Goal: Task Accomplishment & Management: Complete application form

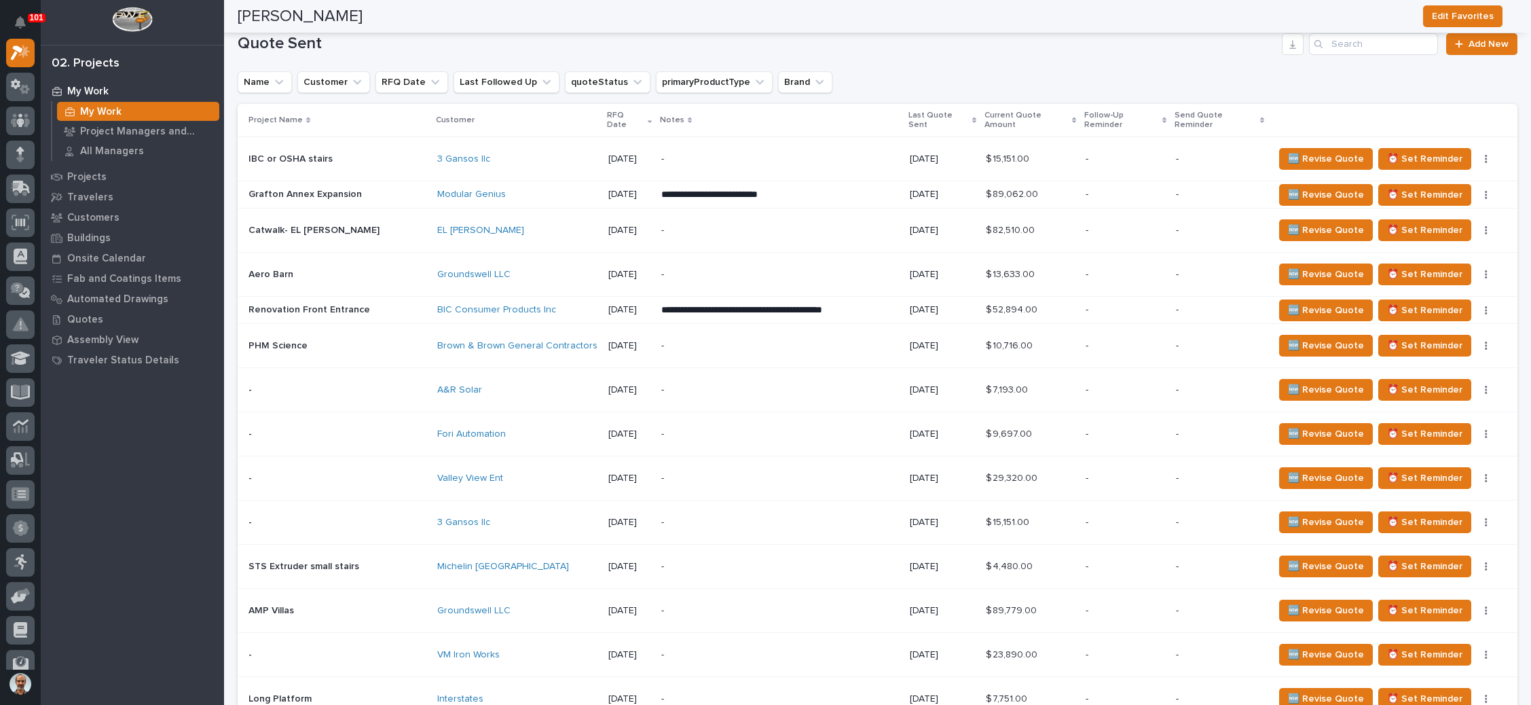
scroll to position [713, 0]
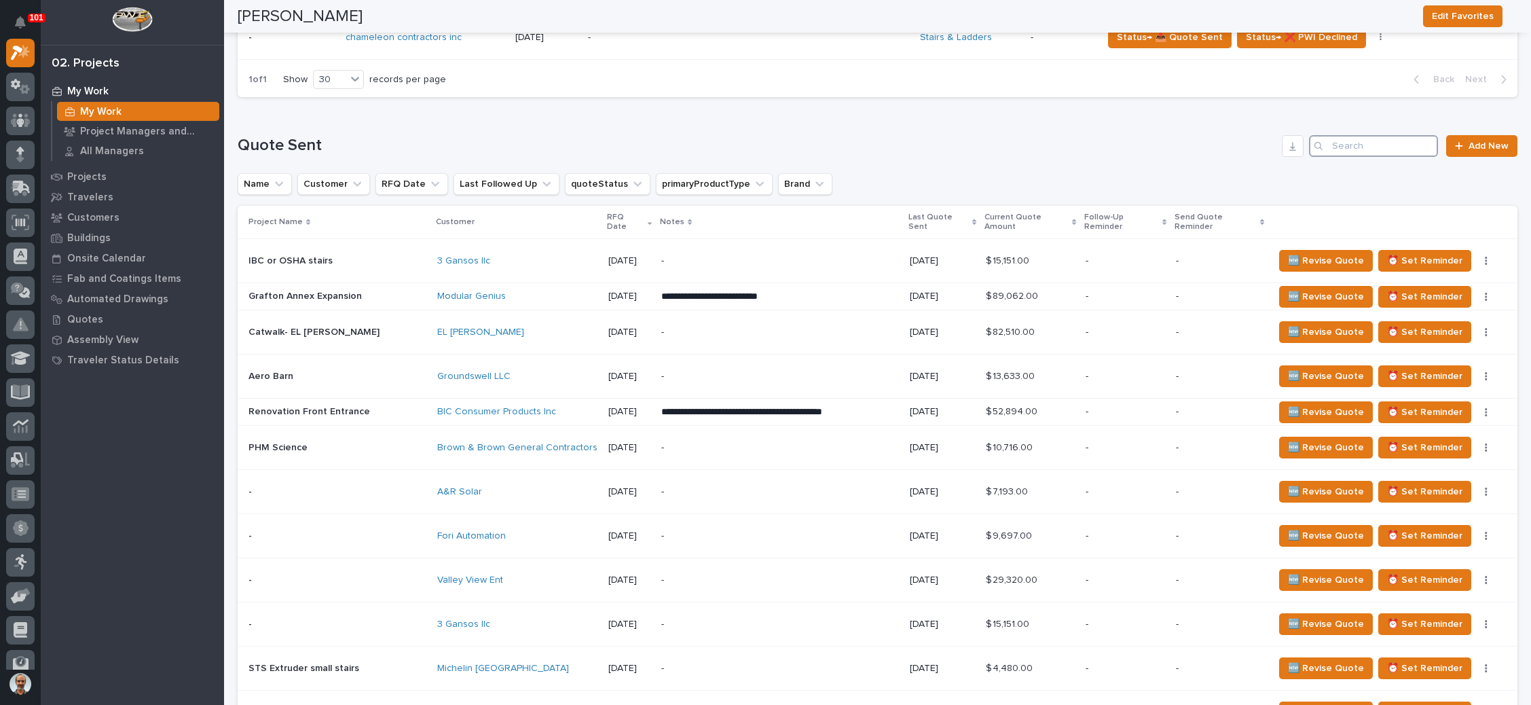
click at [1337, 145] on input "Search" at bounding box center [1373, 146] width 129 height 22
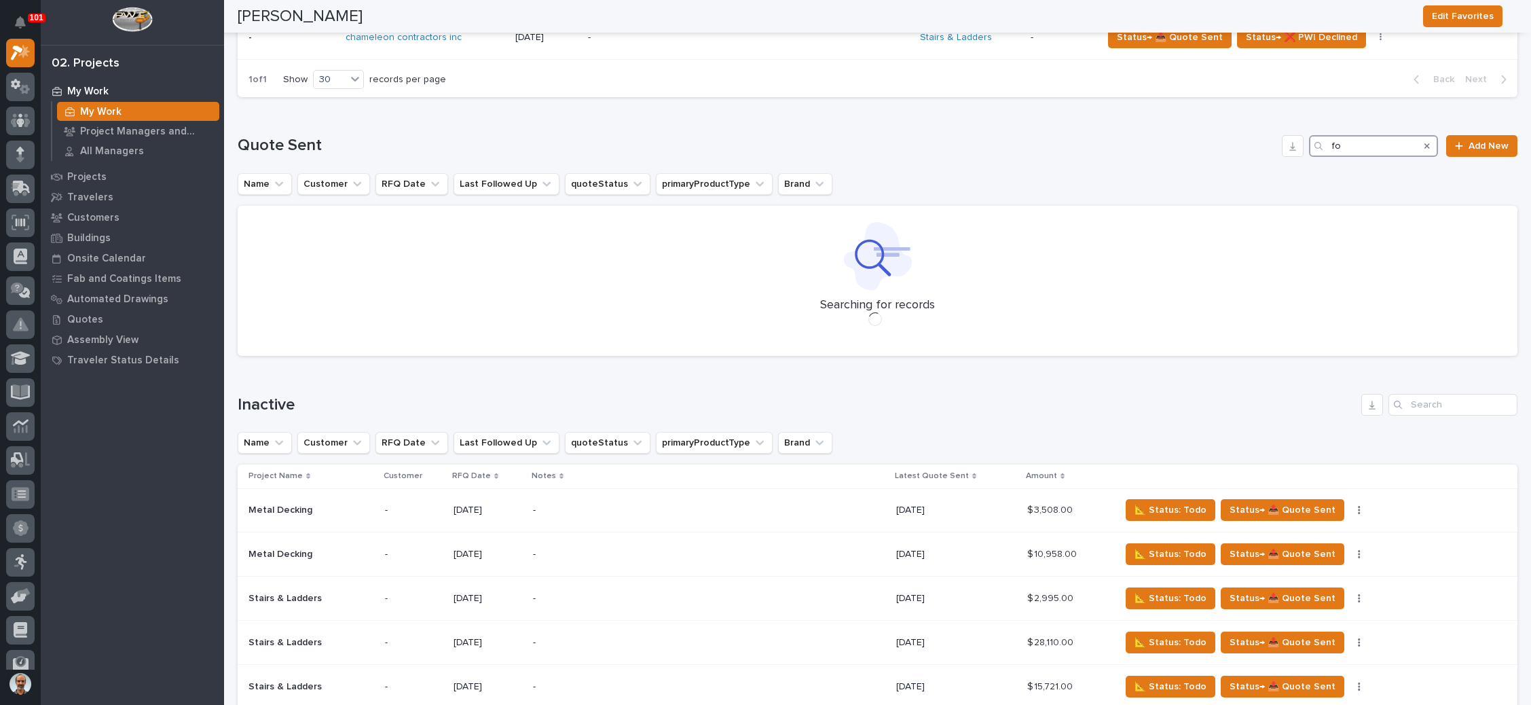
type input "f"
type input "separ"
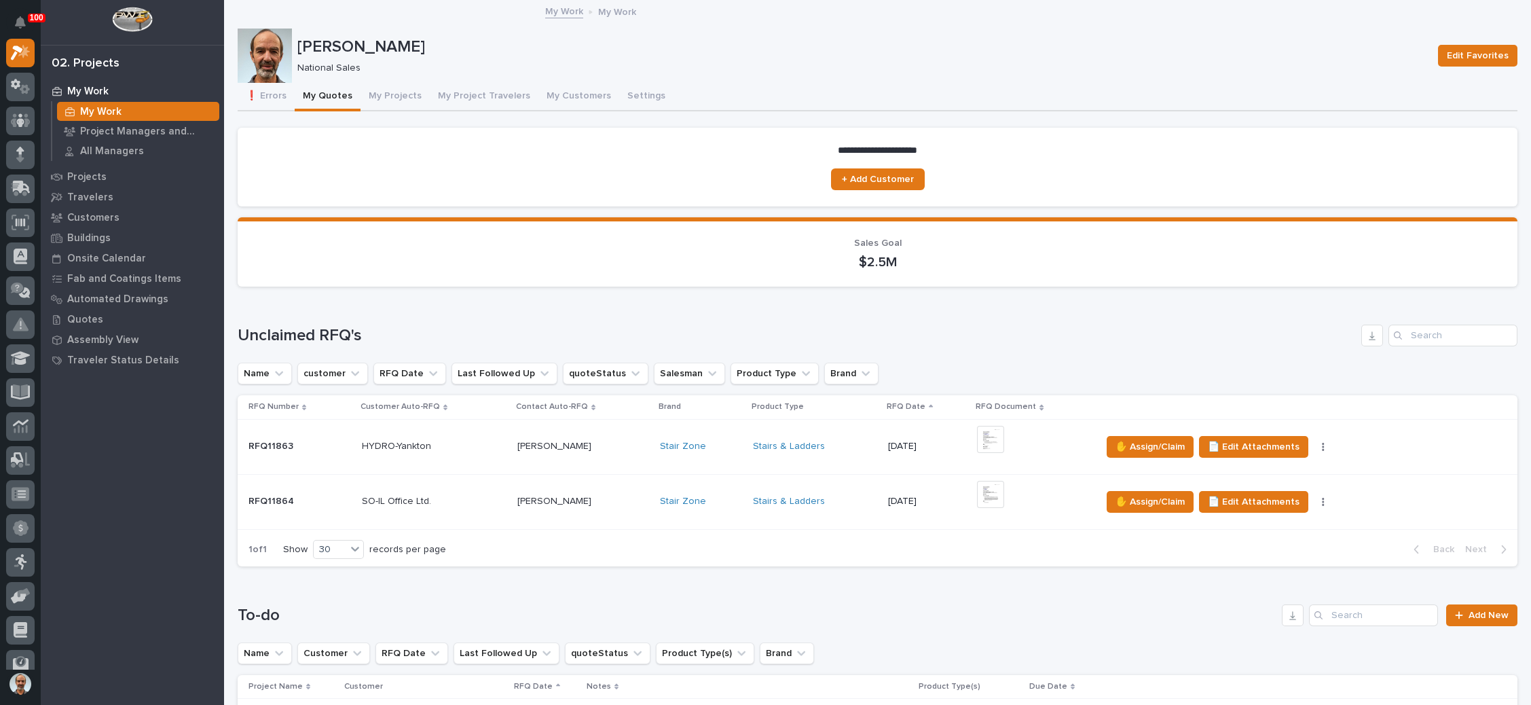
click at [930, 439] on div "08/20/2025" at bounding box center [927, 445] width 78 height 14
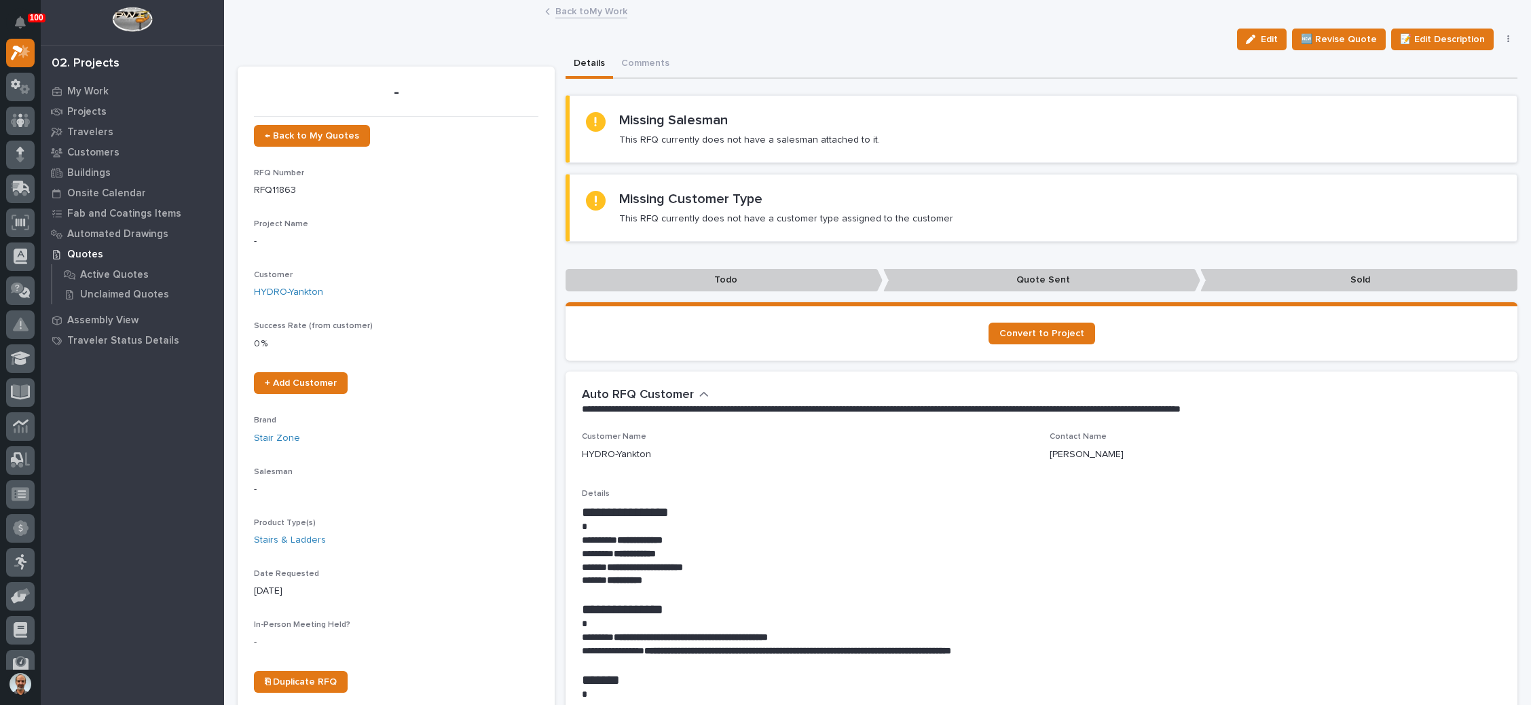
click at [1499, 39] on button "button" at bounding box center [1508, 40] width 19 height 10
click at [1441, 86] on span "✋ Assign/Claim" at bounding box center [1432, 88] width 69 height 16
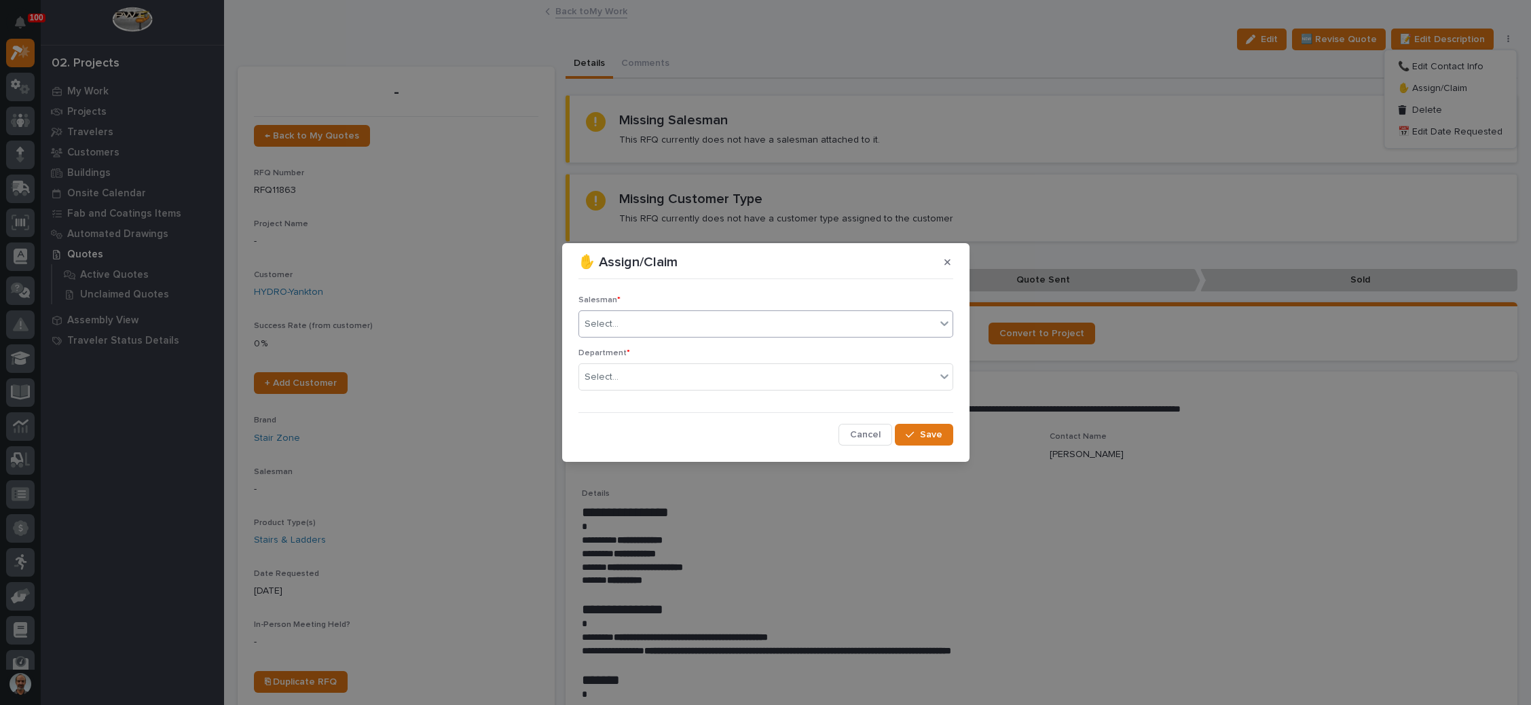
drag, startPoint x: 728, startPoint y: 322, endPoint x: 712, endPoint y: 335, distance: 20.8
click at [726, 322] on div "Select..." at bounding box center [757, 324] width 356 height 22
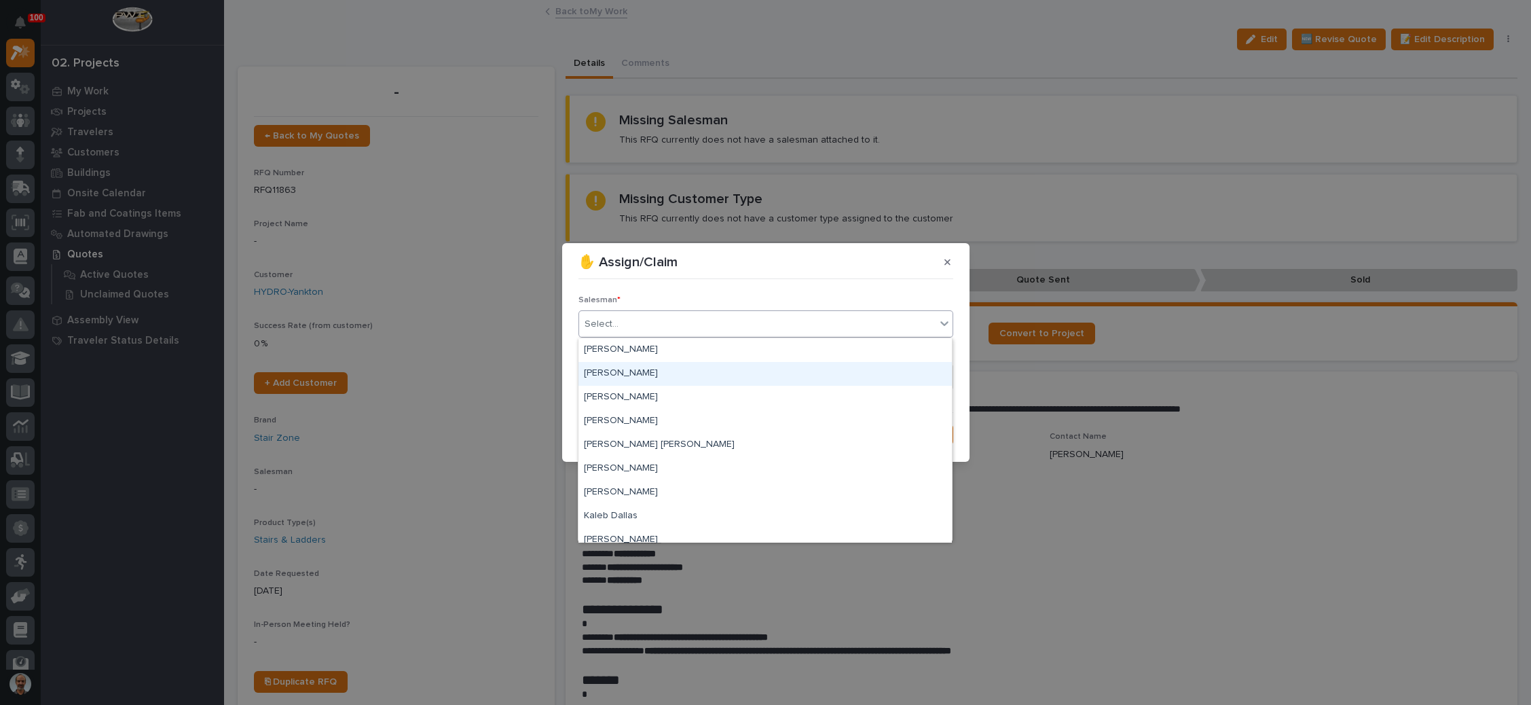
click at [684, 371] on div "[PERSON_NAME]" at bounding box center [764, 374] width 373 height 24
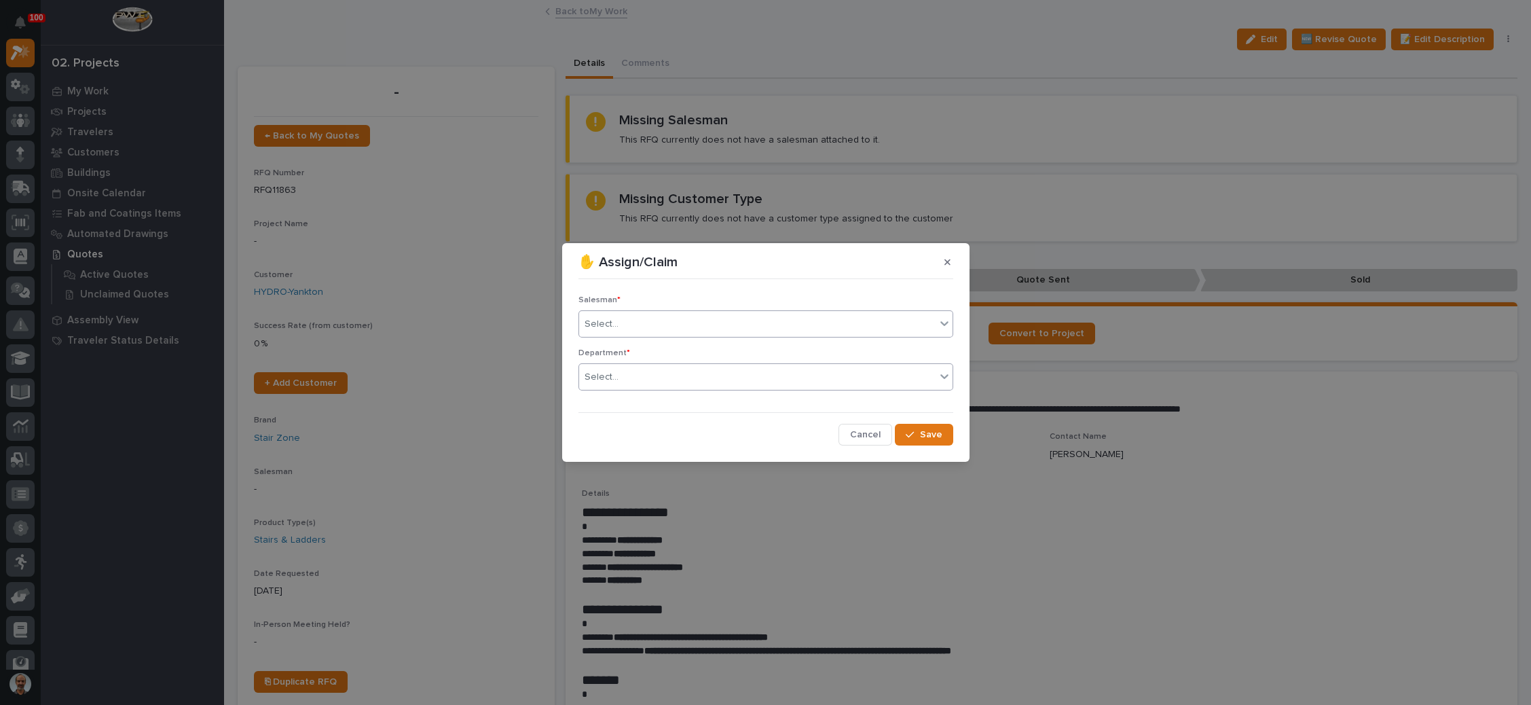
click at [684, 375] on div "Select..." at bounding box center [757, 377] width 356 height 22
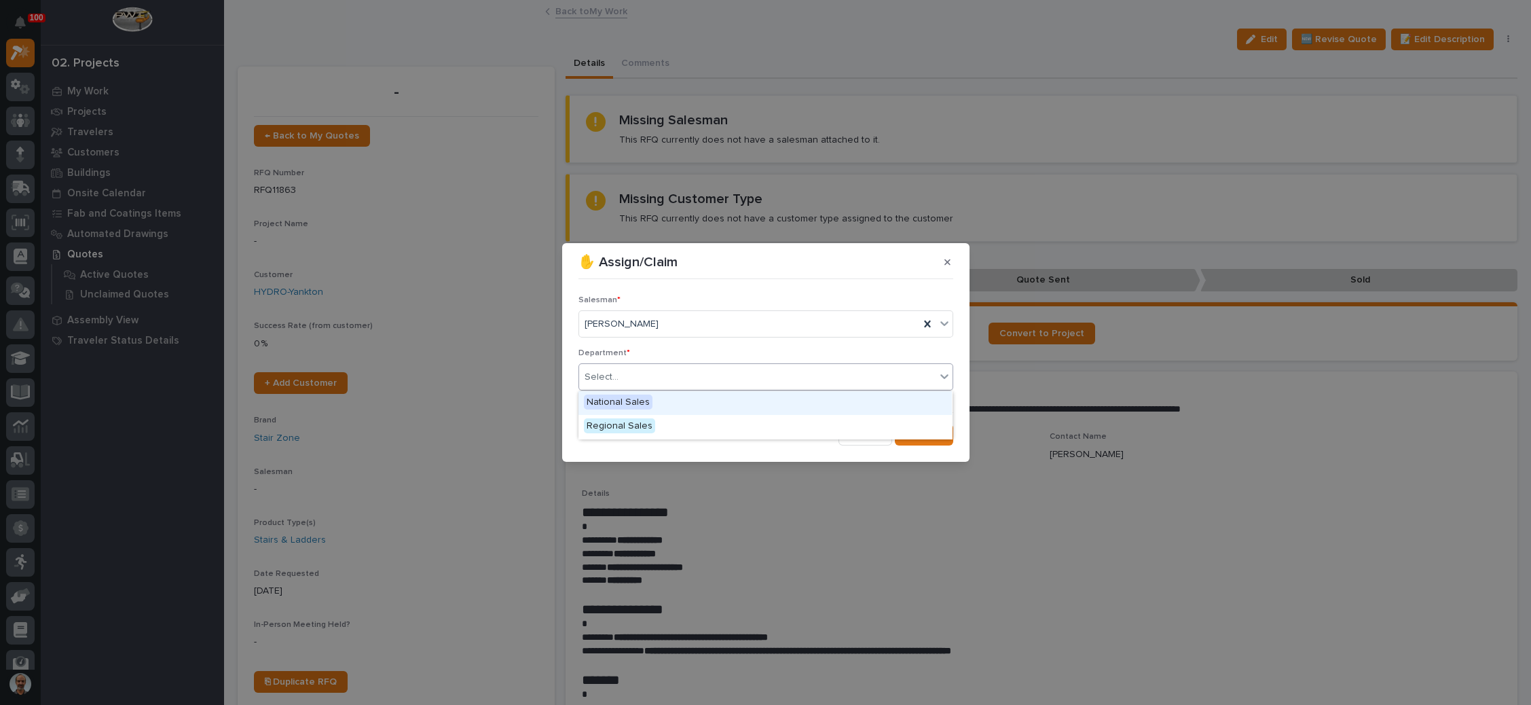
click at [671, 401] on div "National Sales" at bounding box center [764, 403] width 373 height 24
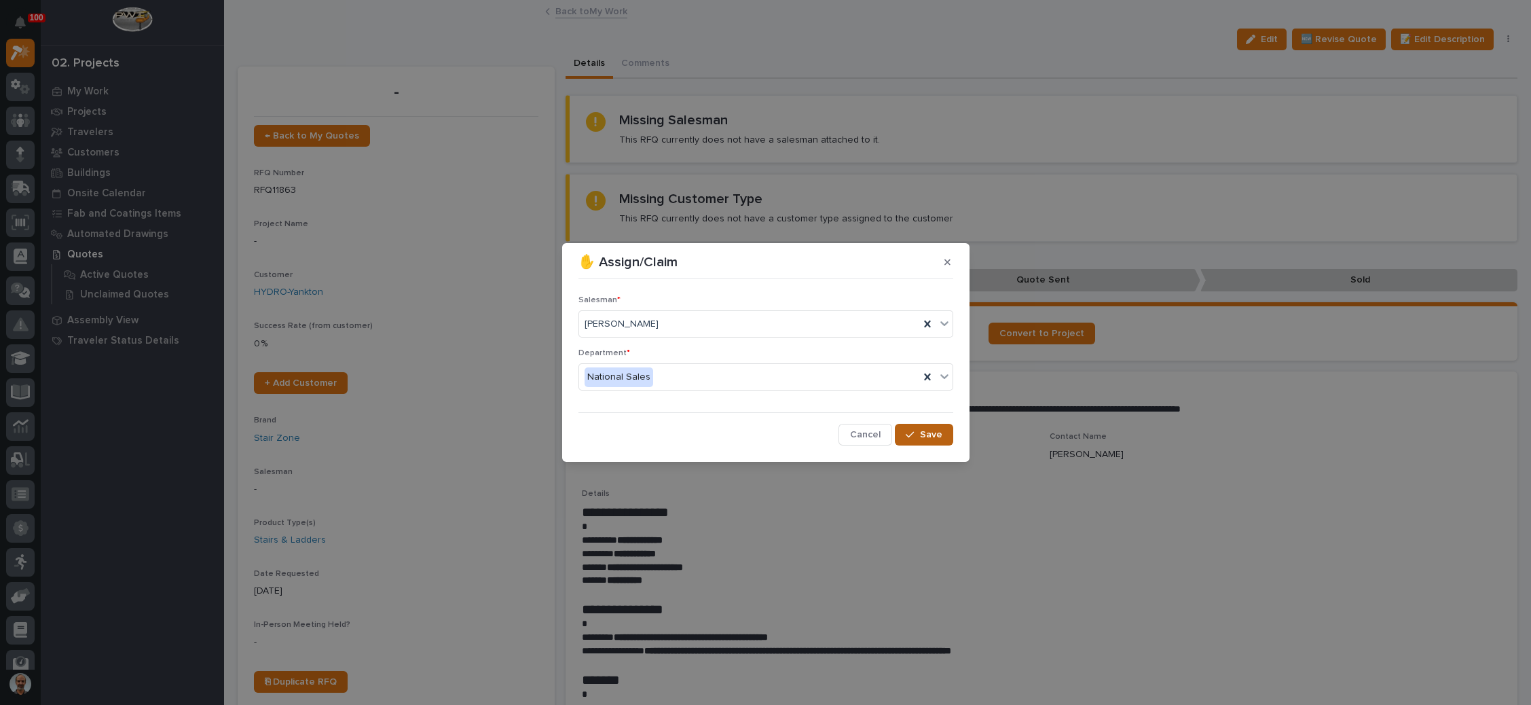
click at [919, 436] on div "button" at bounding box center [913, 435] width 14 height 10
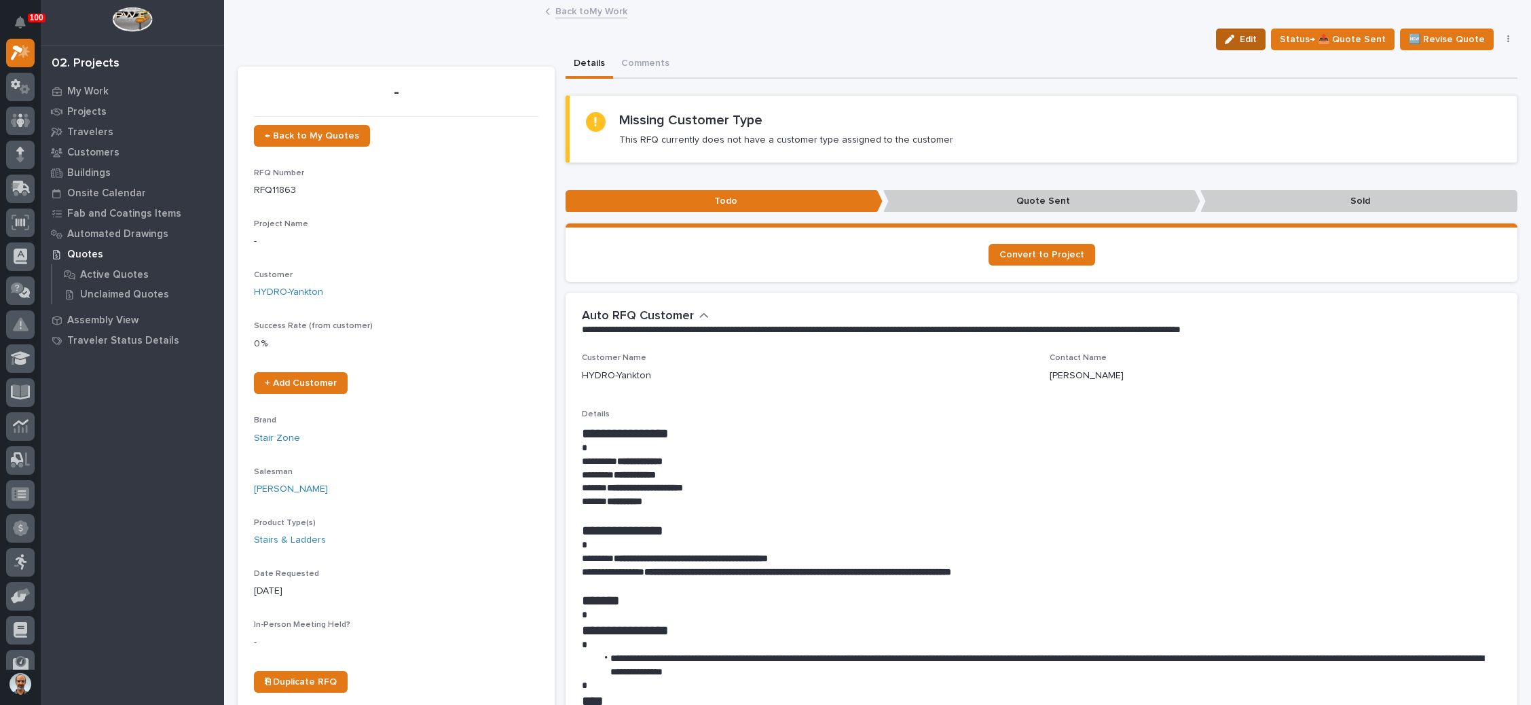
click at [1244, 32] on button "Edit" at bounding box center [1241, 40] width 50 height 22
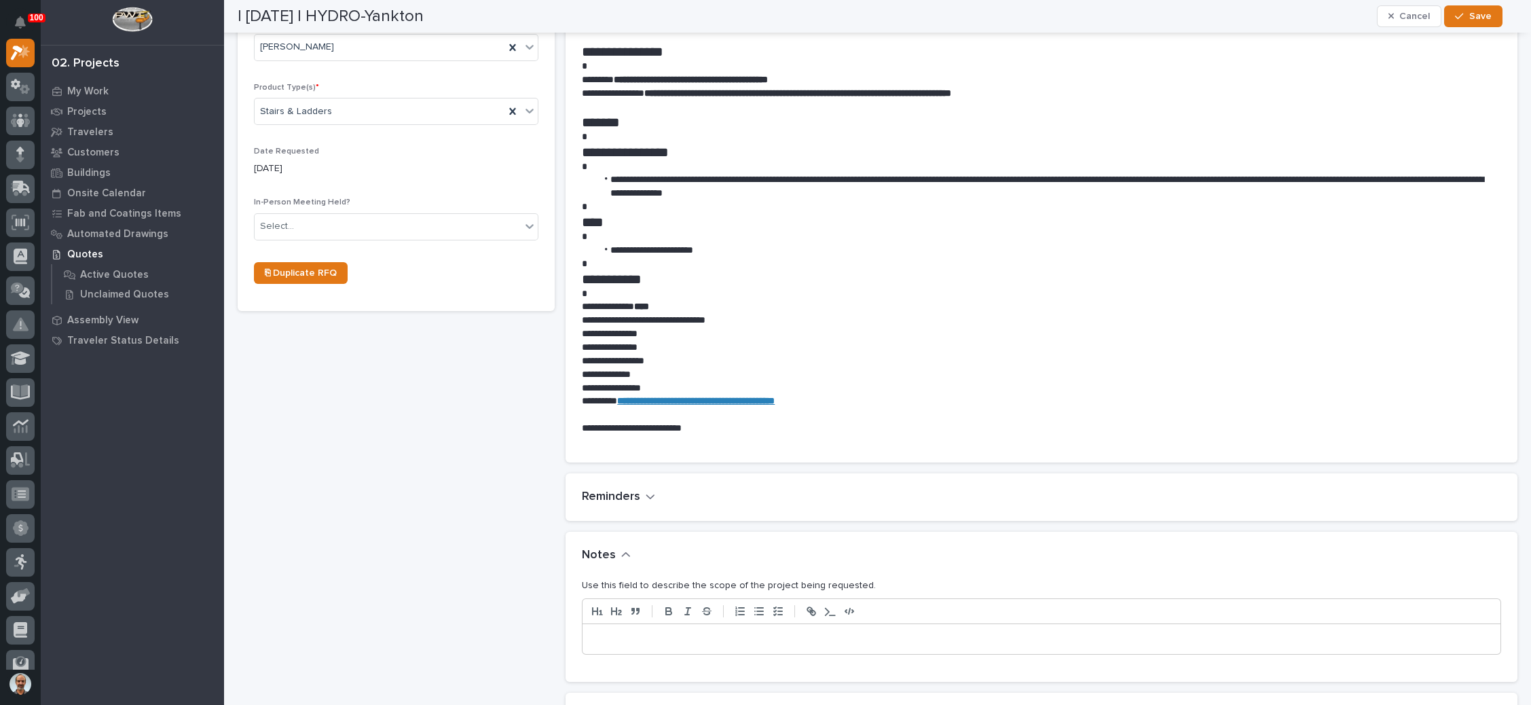
scroll to position [509, 0]
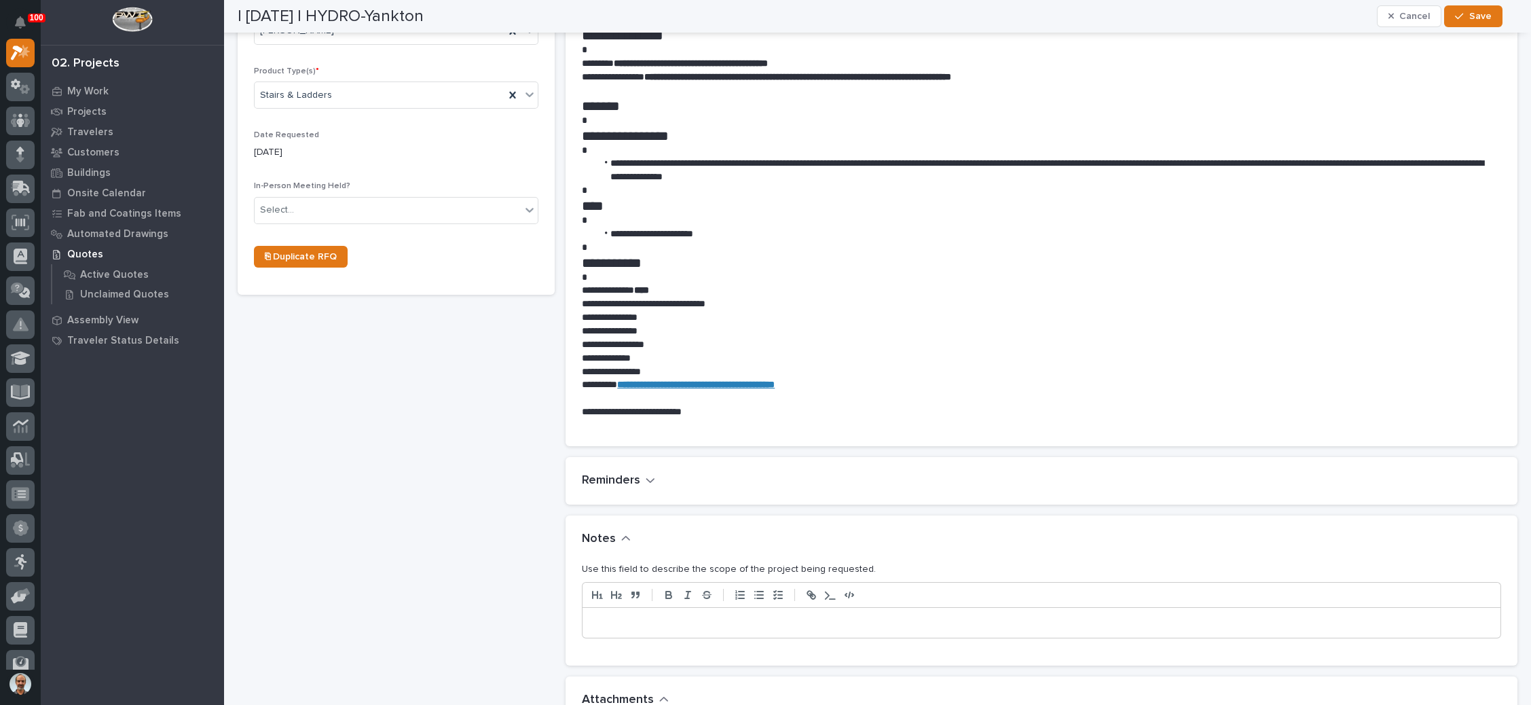
click at [615, 616] on p at bounding box center [1041, 623] width 897 height 14
click at [1474, 25] on button "Save" at bounding box center [1473, 16] width 58 height 22
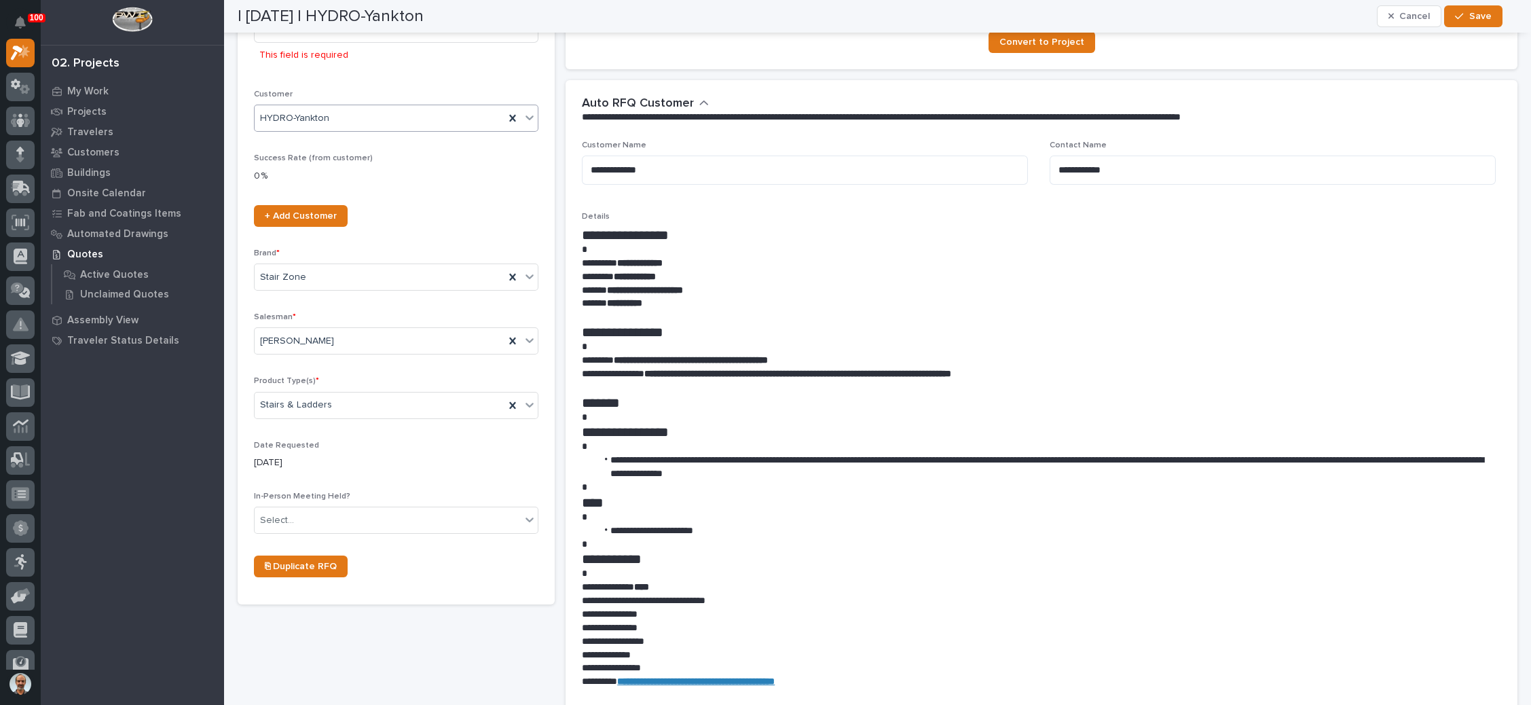
scroll to position [122, 0]
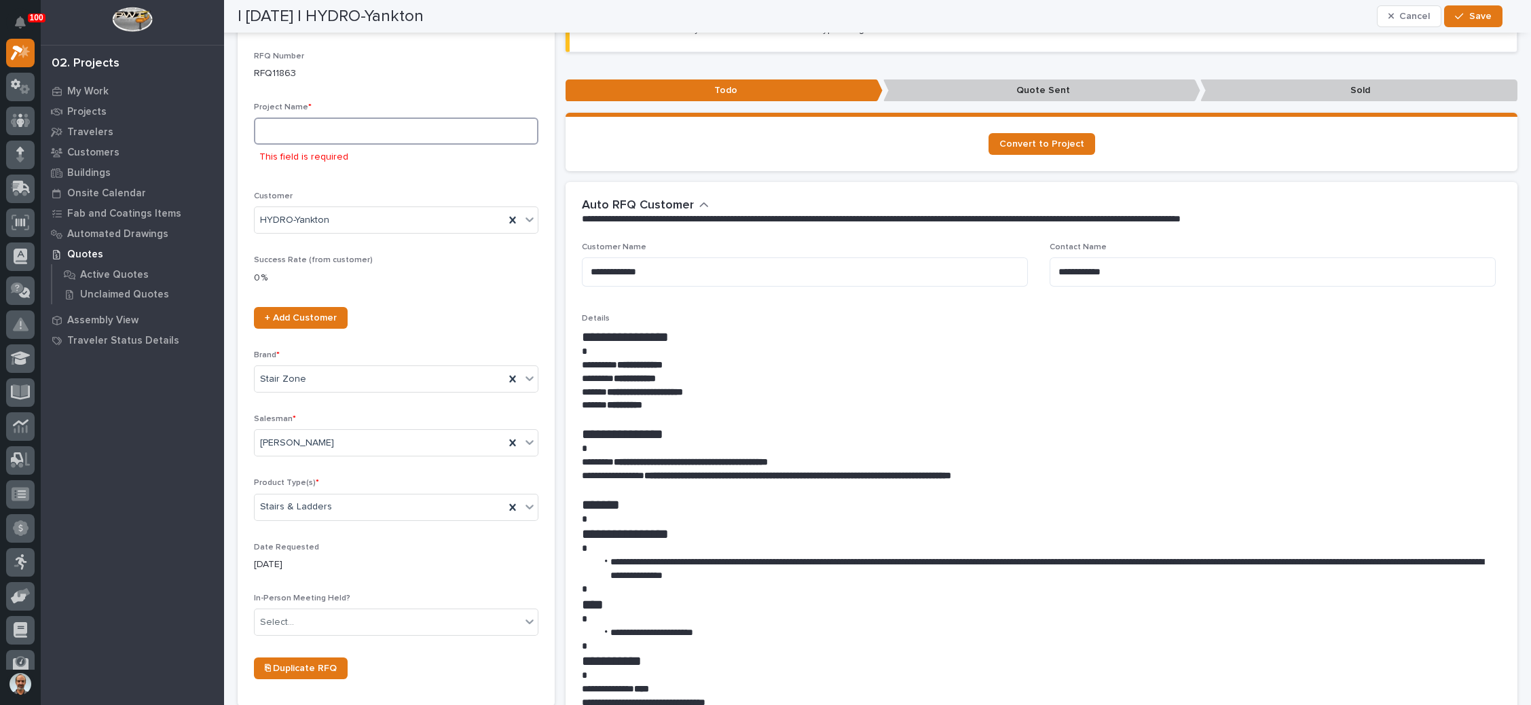
click at [339, 134] on input at bounding box center [396, 130] width 284 height 27
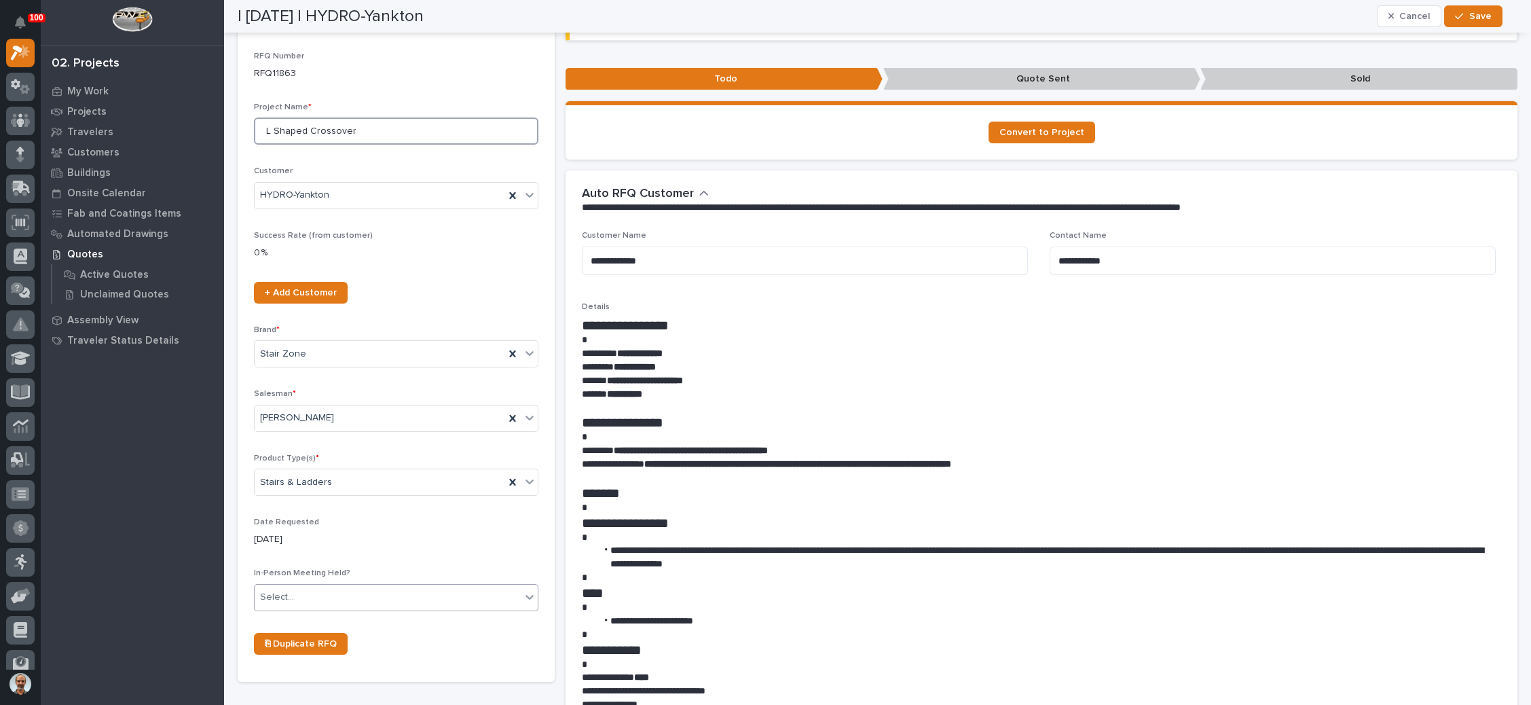
type input "L Shaped Crossover"
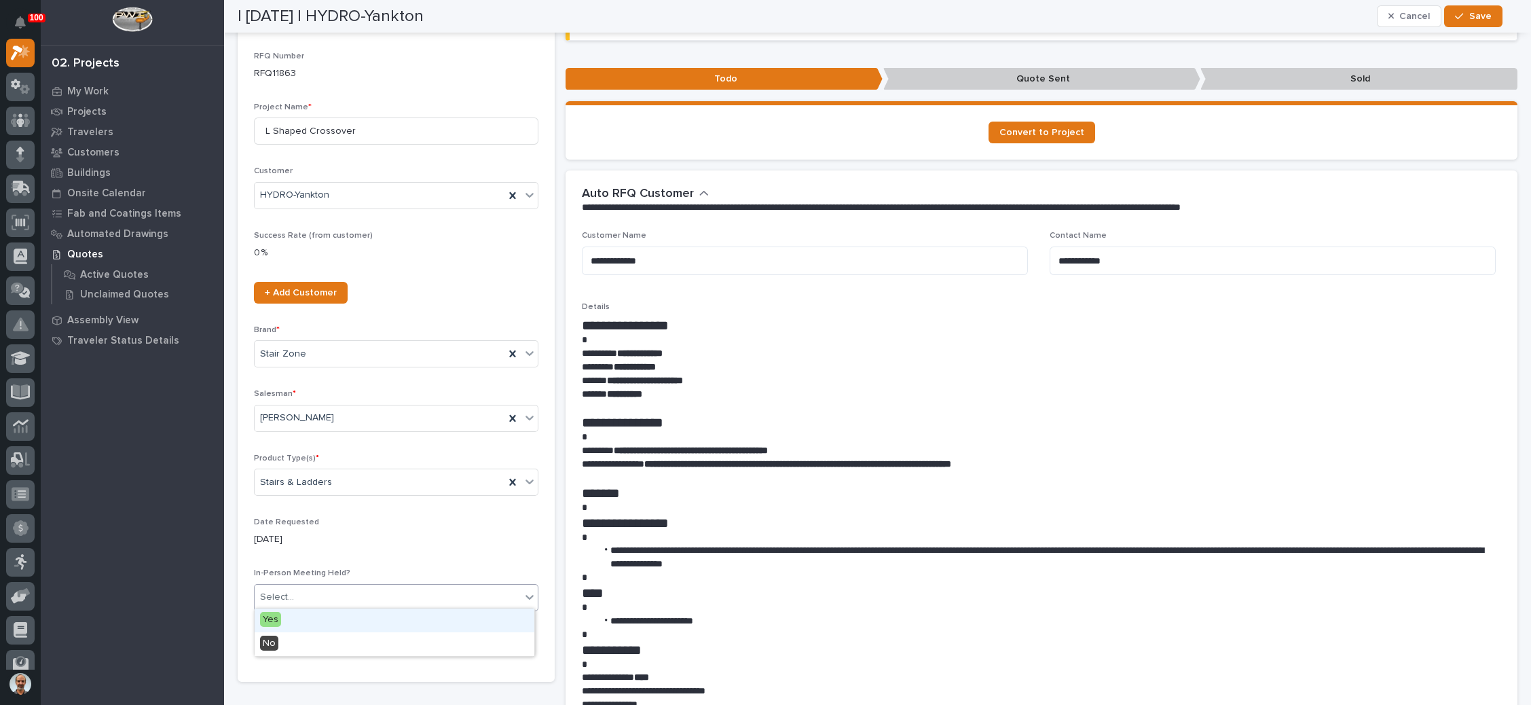
click at [340, 591] on div "Select..." at bounding box center [388, 597] width 266 height 22
click at [337, 644] on div "No" at bounding box center [395, 644] width 280 height 24
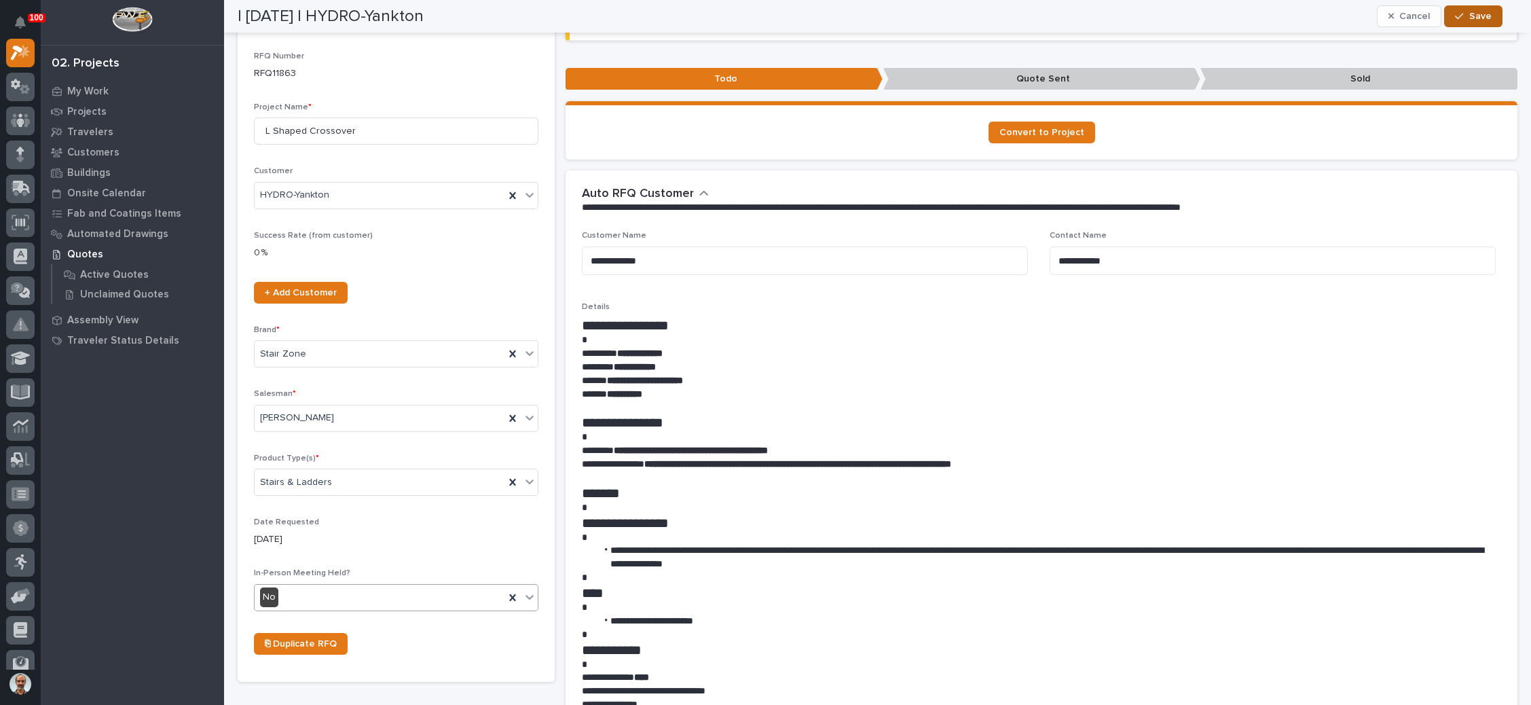
click at [1462, 10] on button "Save" at bounding box center [1473, 16] width 58 height 22
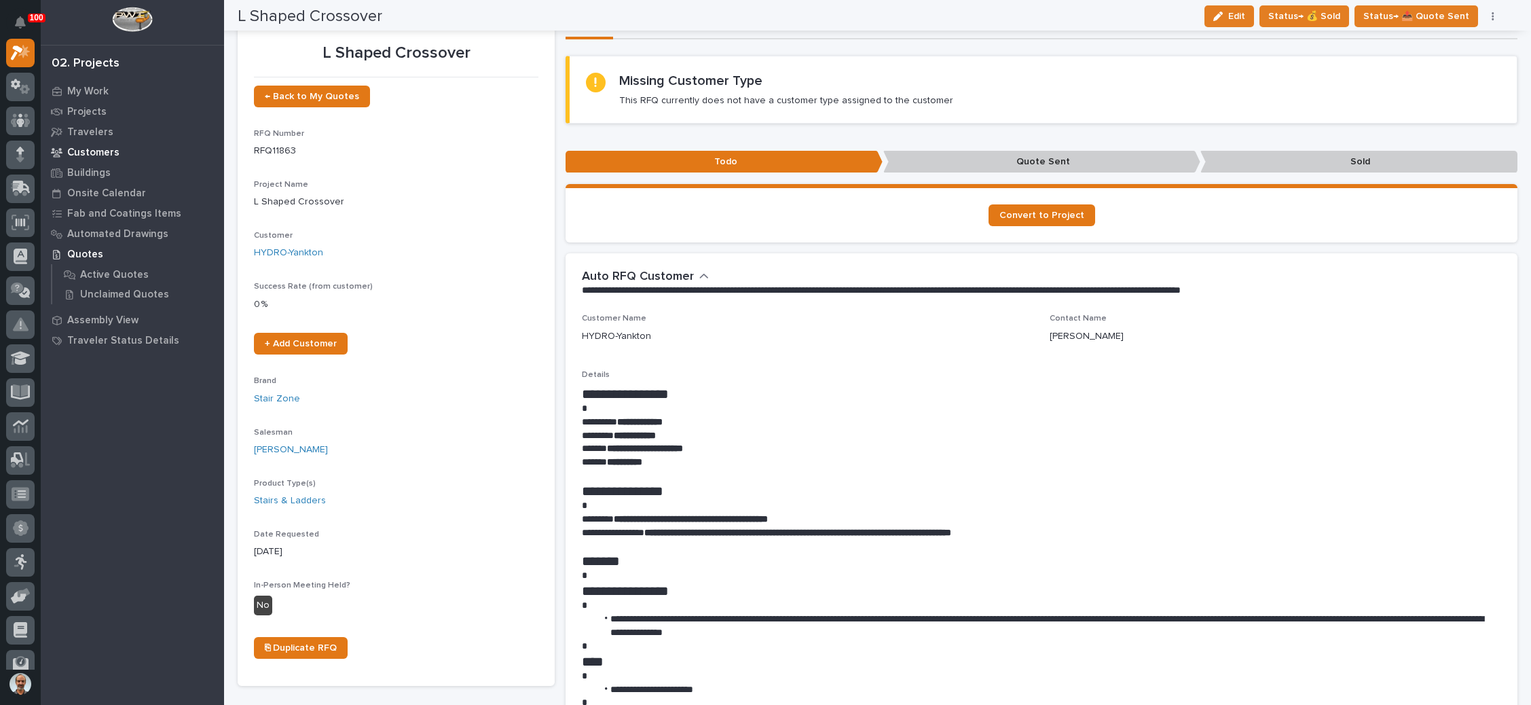
scroll to position [0, 0]
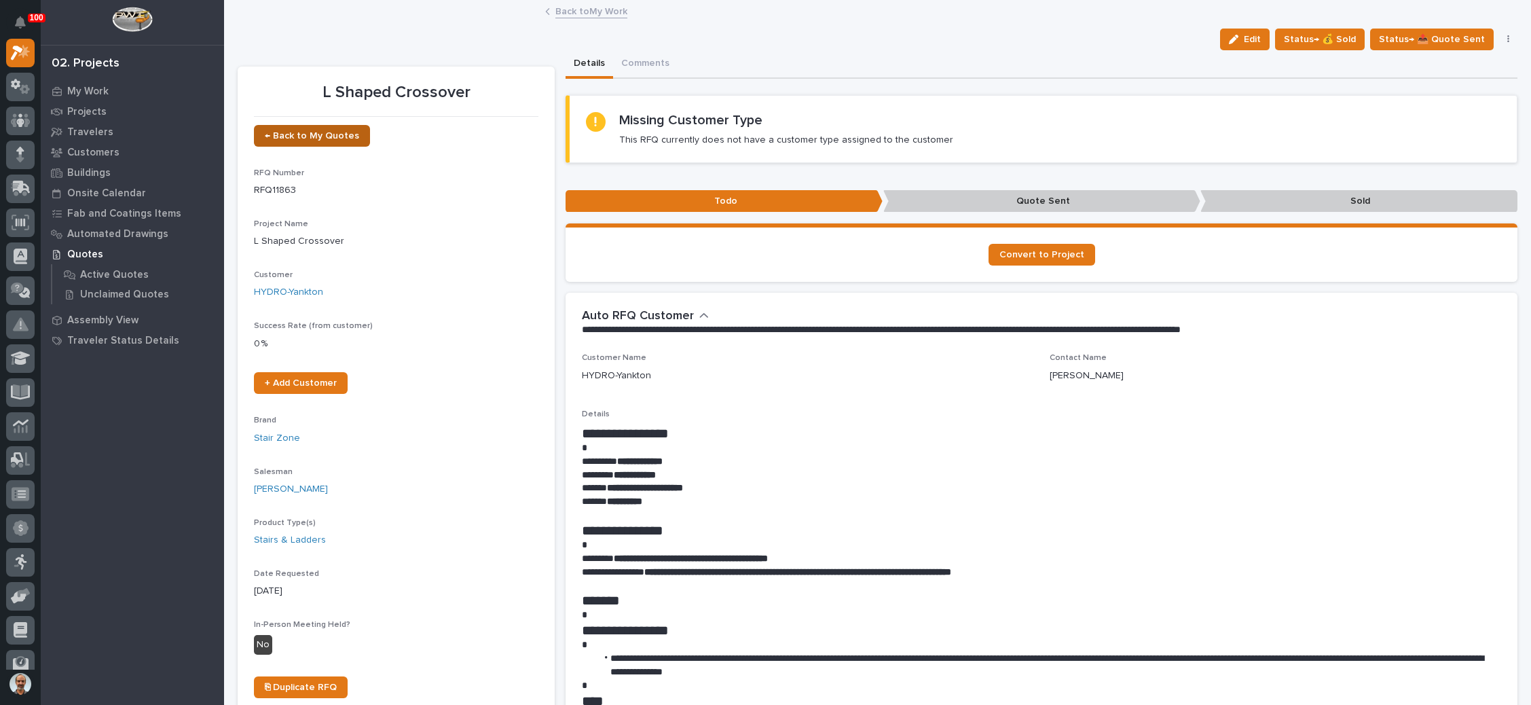
click at [310, 128] on link "← Back to My Quotes" at bounding box center [312, 136] width 116 height 22
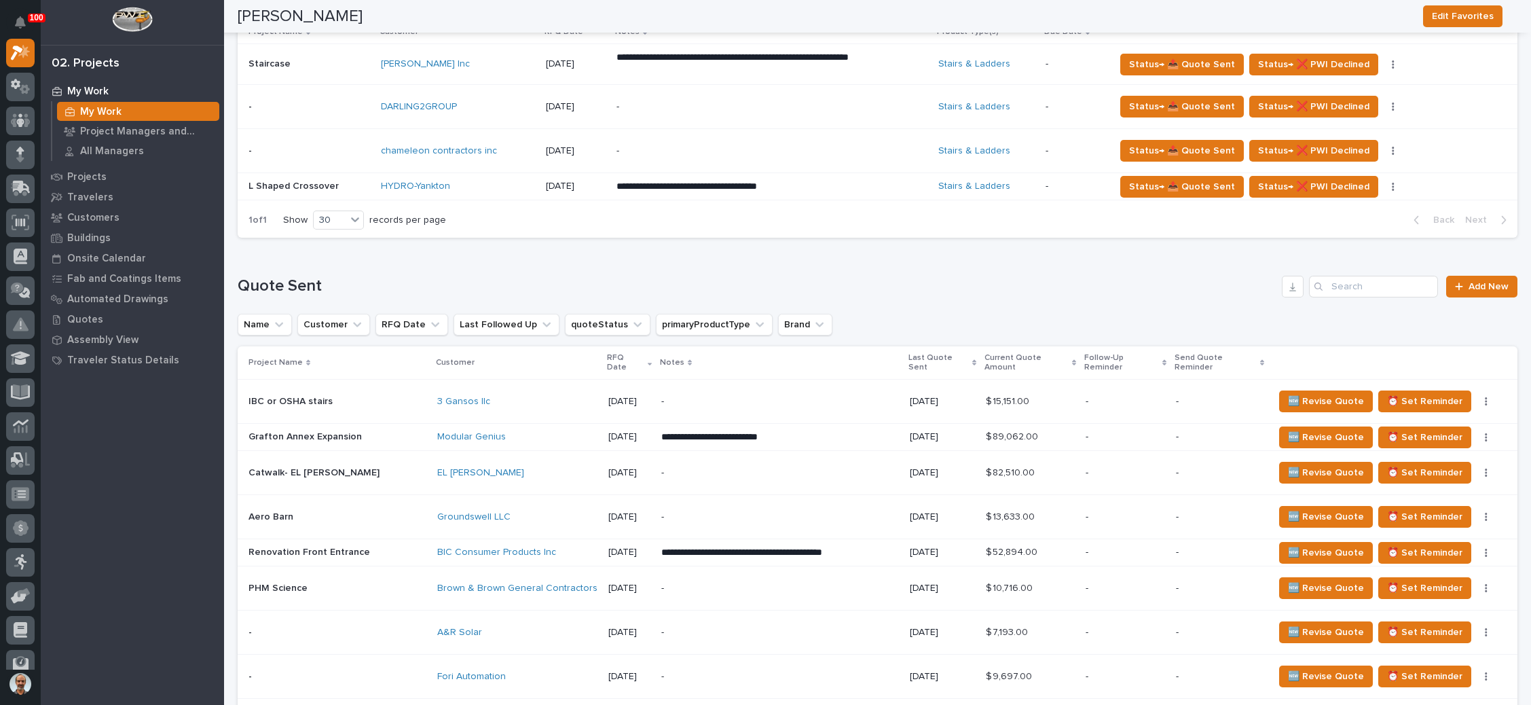
scroll to position [611, 0]
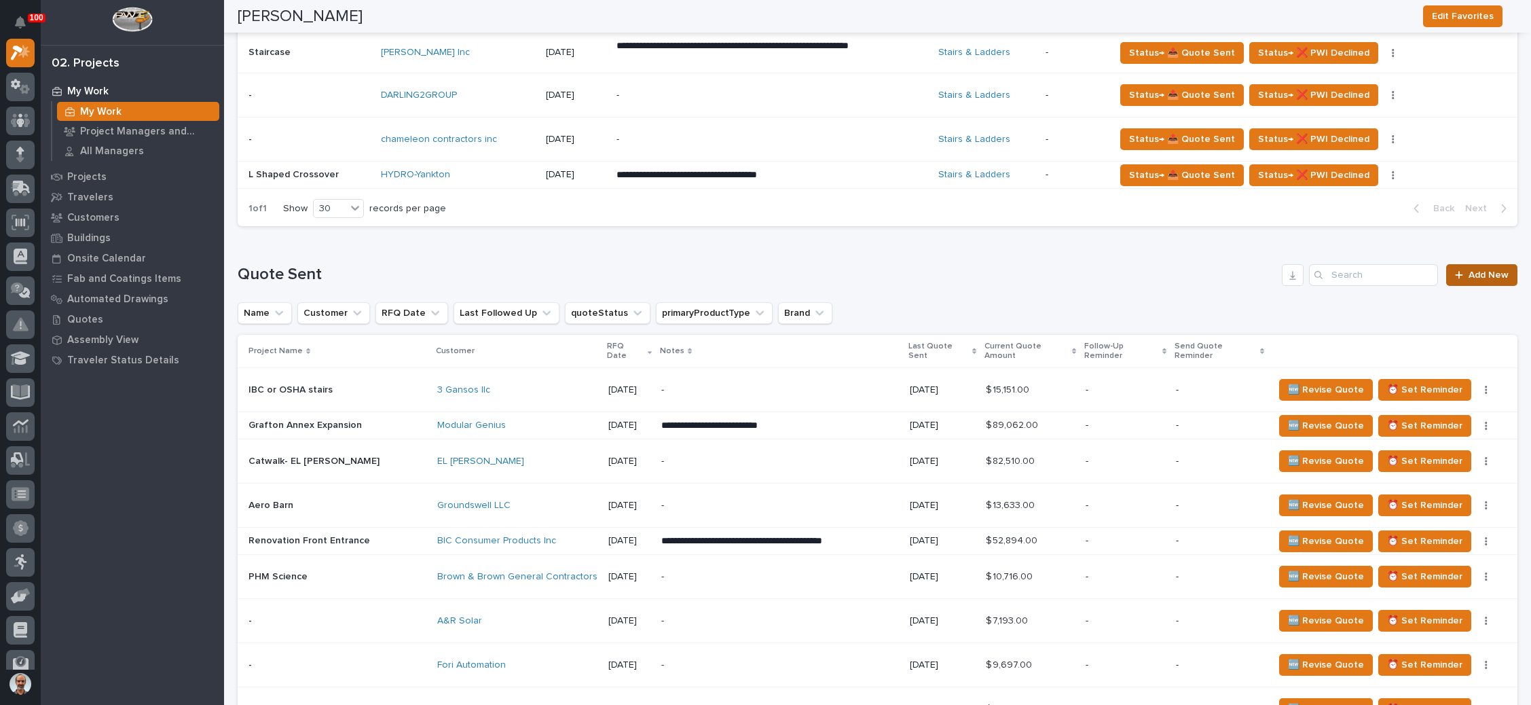
click at [1468, 271] on span "Add New" at bounding box center [1488, 275] width 40 height 10
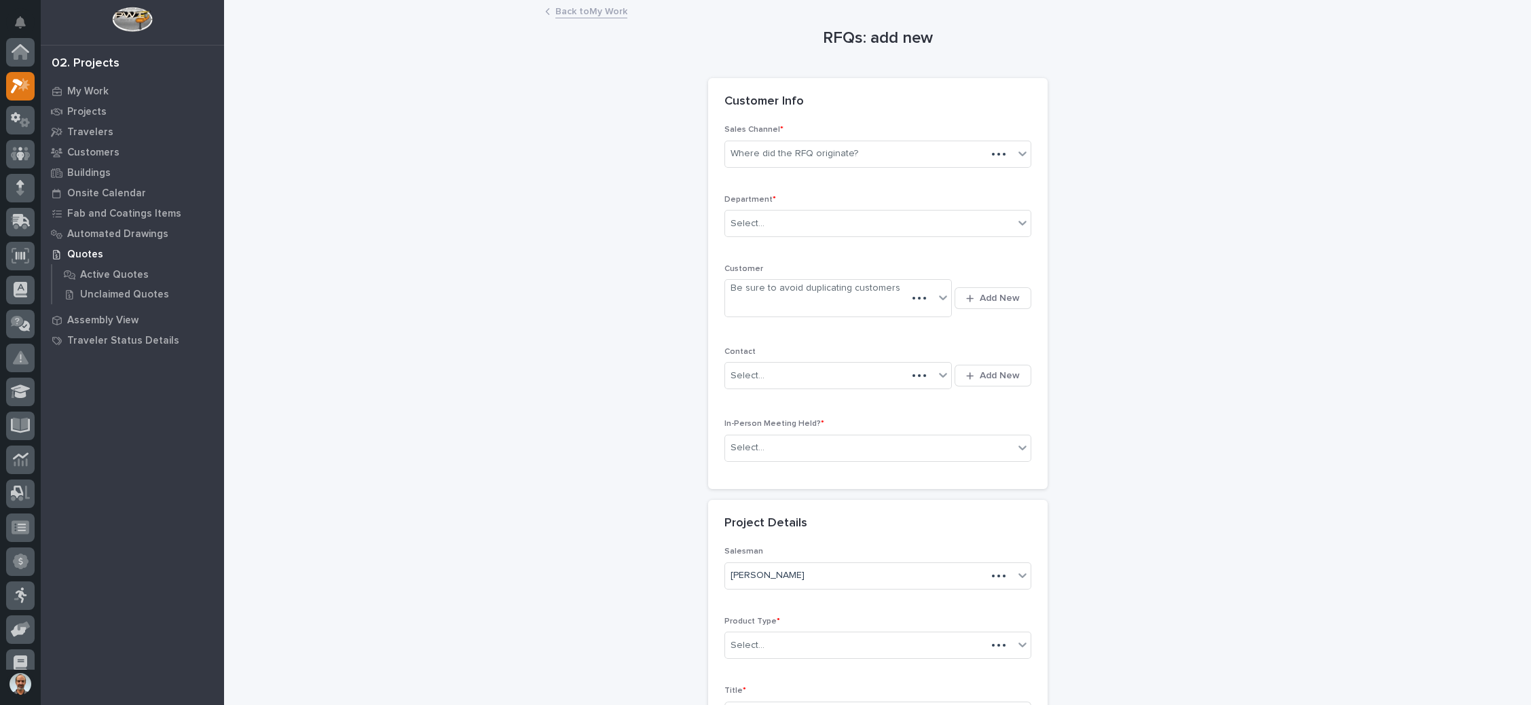
scroll to position [33, 0]
click at [867, 155] on div "Where did the RFQ originate?" at bounding box center [869, 154] width 289 height 22
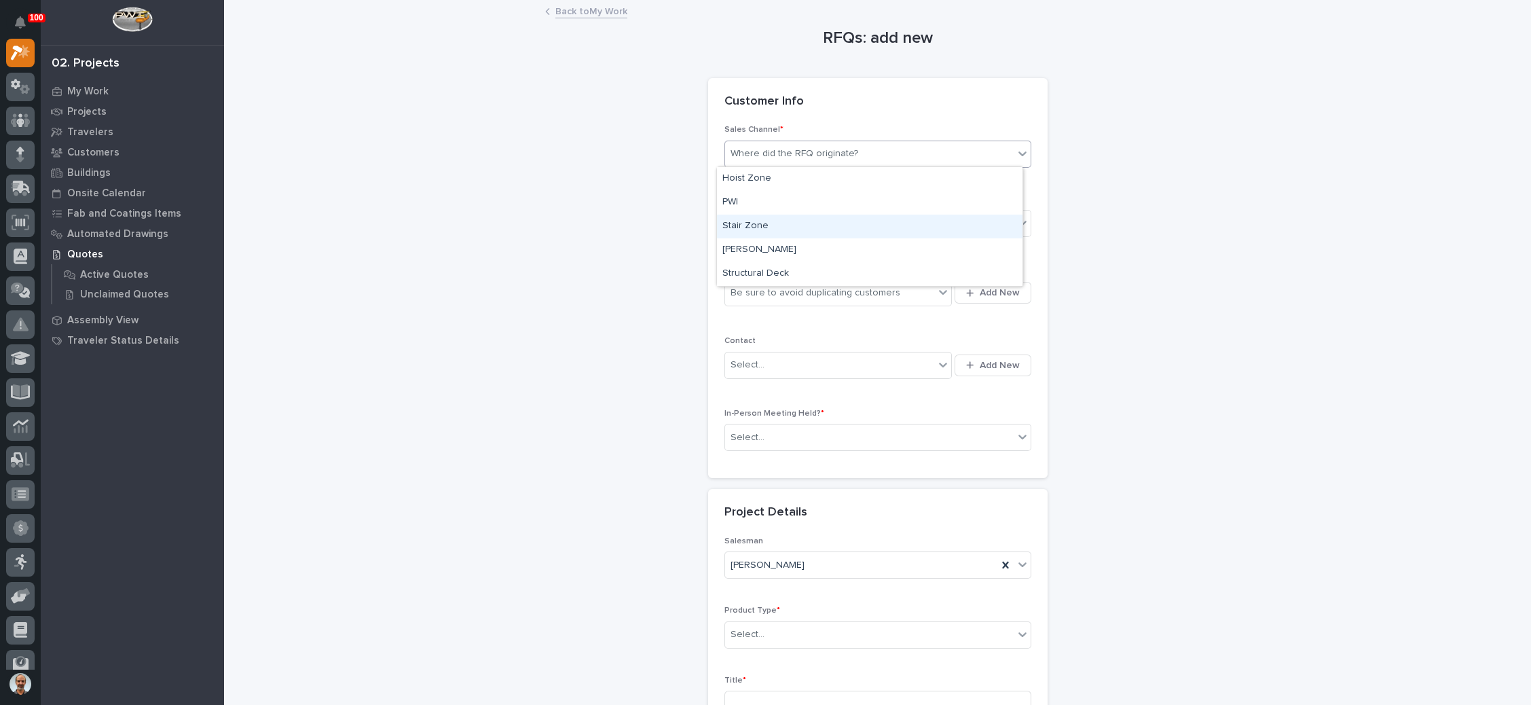
click at [834, 227] on div "Stair Zone" at bounding box center [869, 227] width 305 height 24
click at [834, 227] on div "Select..." at bounding box center [869, 223] width 289 height 22
click at [813, 249] on div "National Sales" at bounding box center [869, 248] width 305 height 24
click at [871, 295] on div "Be sure to avoid duplicating customers" at bounding box center [815, 293] width 170 height 14
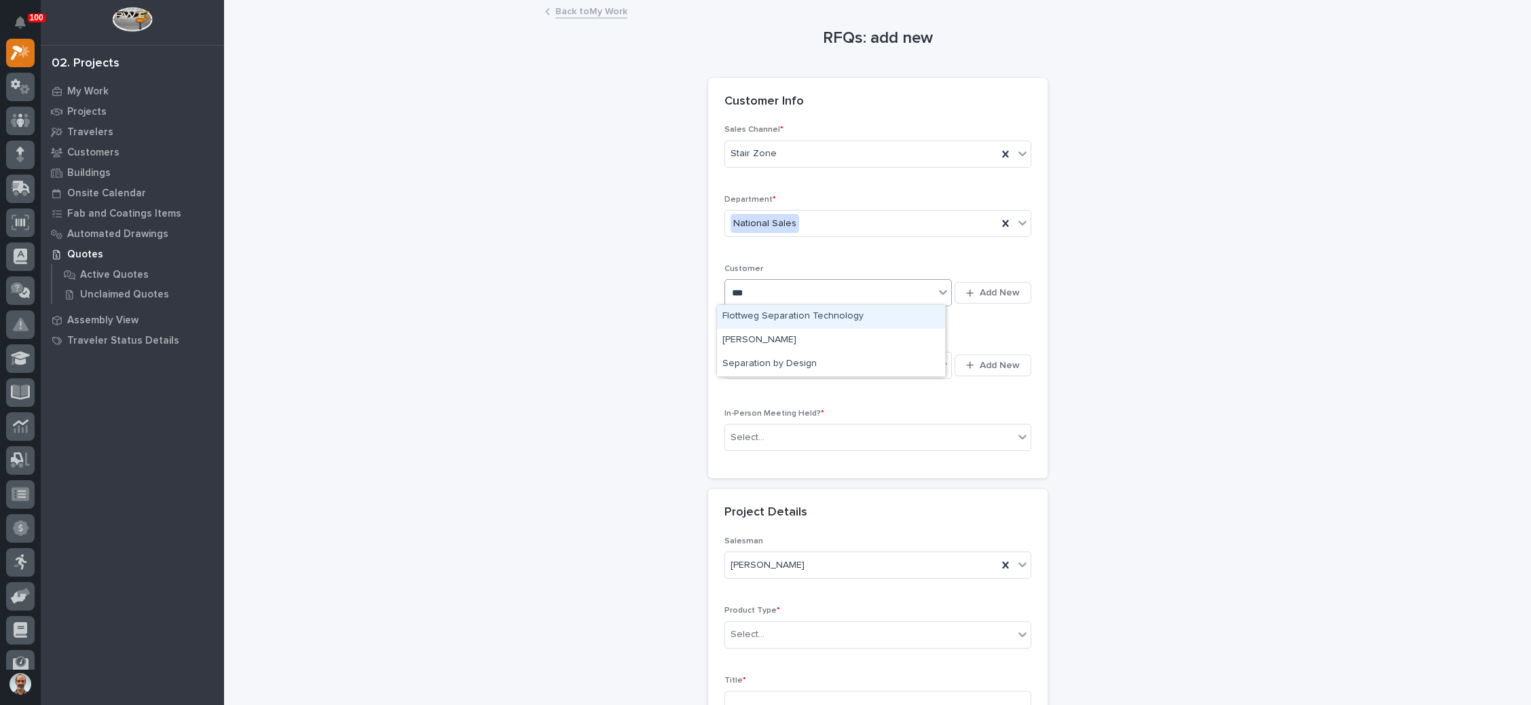
type input "****"
click at [826, 339] on div "Separation by Design" at bounding box center [831, 341] width 228 height 24
click at [826, 361] on div "Select..." at bounding box center [830, 365] width 210 height 22
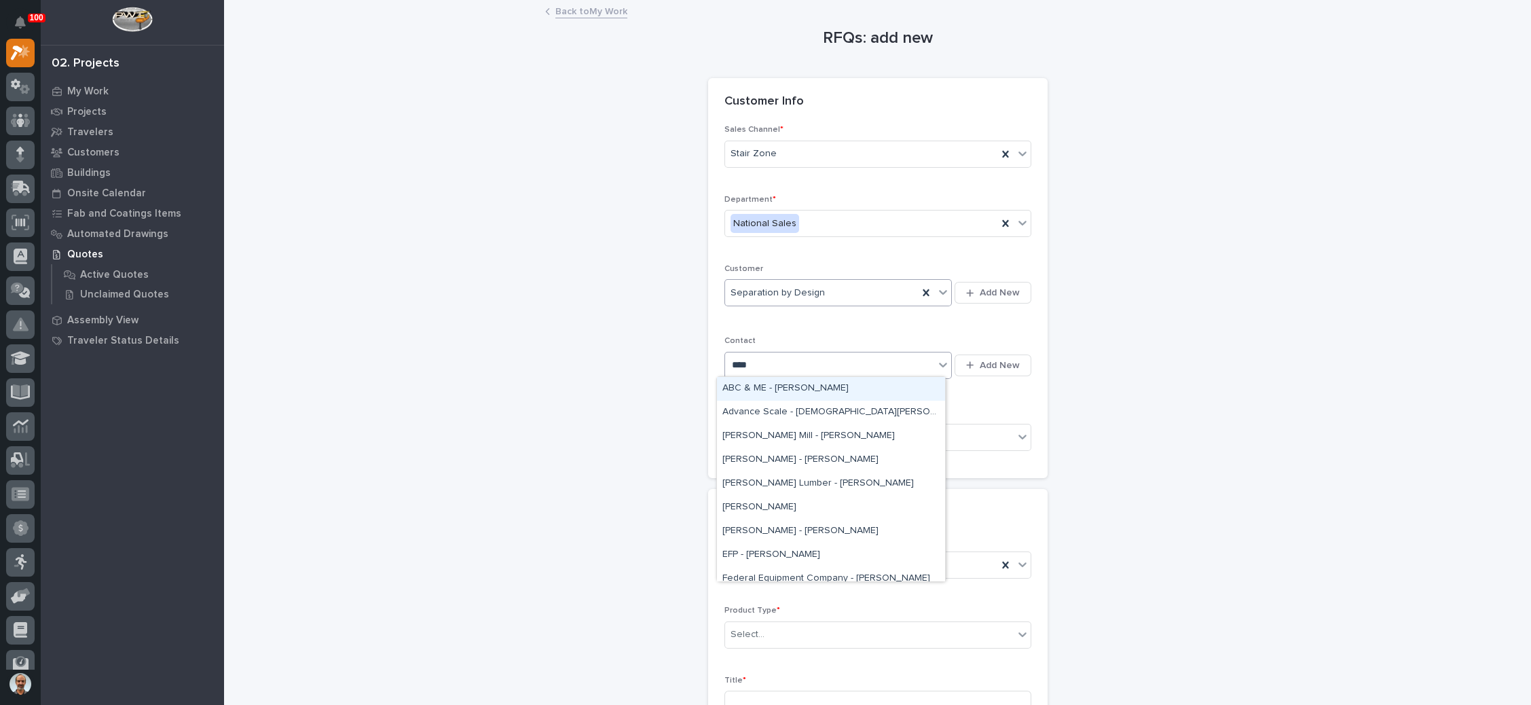
type input "*****"
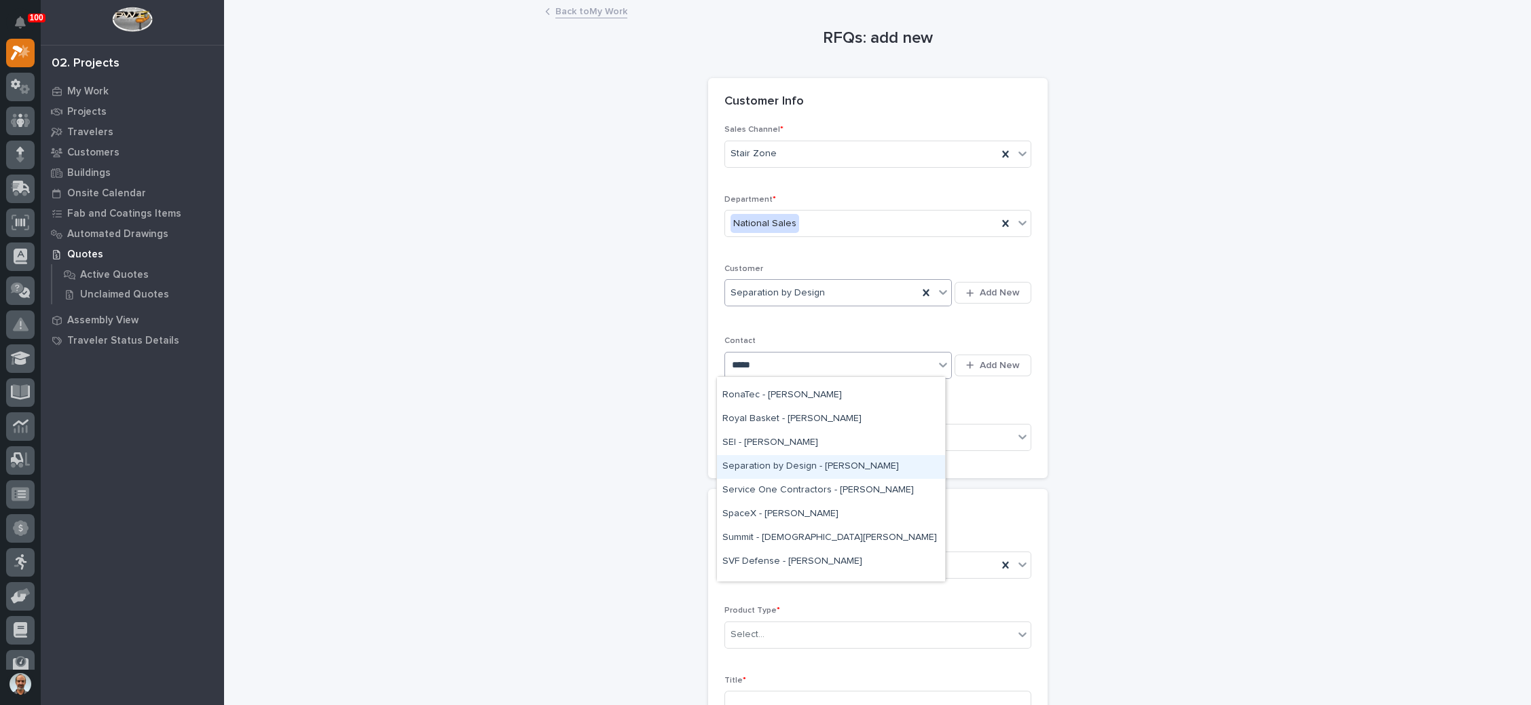
click at [853, 463] on div "Separation by Design - Chris Scales" at bounding box center [831, 467] width 228 height 24
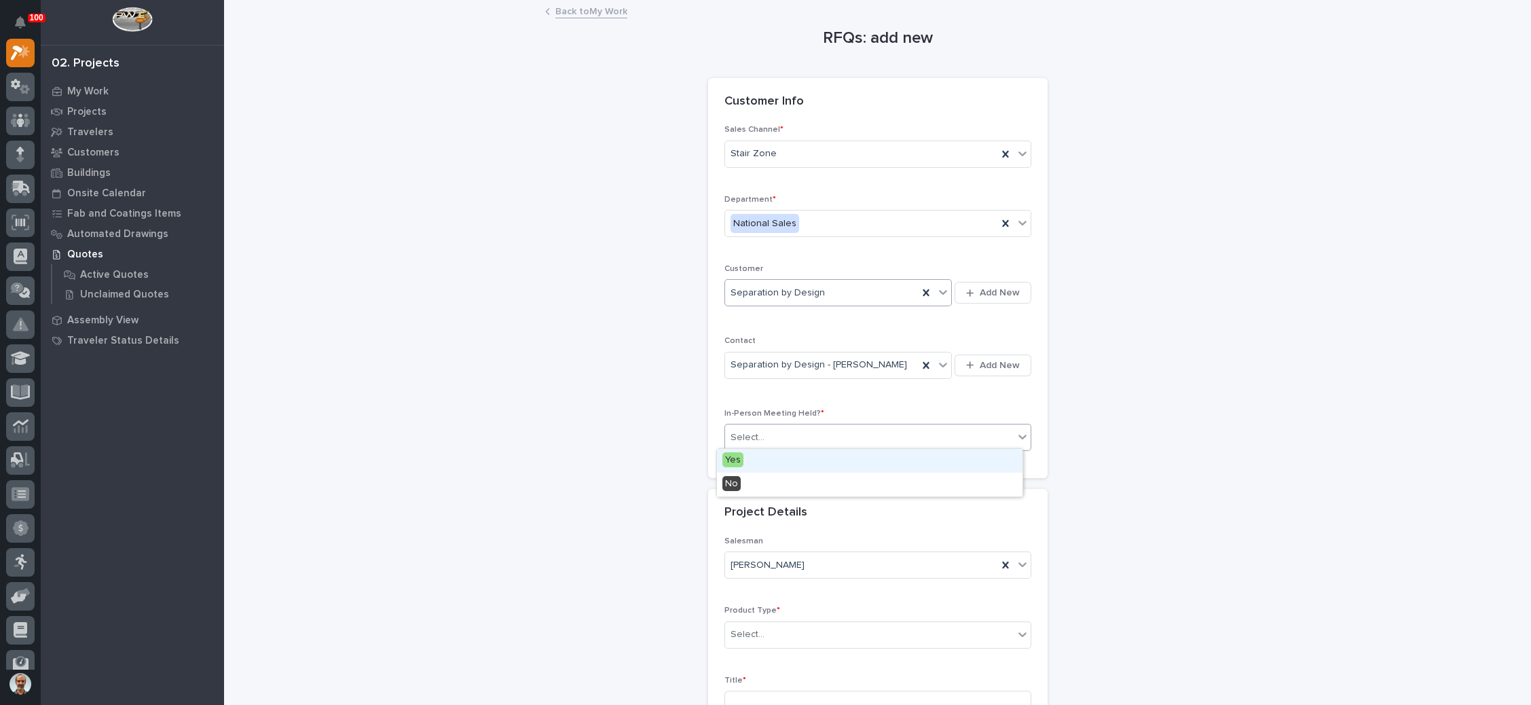
click at [839, 435] on div "Select..." at bounding box center [869, 437] width 289 height 22
click at [814, 480] on div "No" at bounding box center [869, 484] width 305 height 24
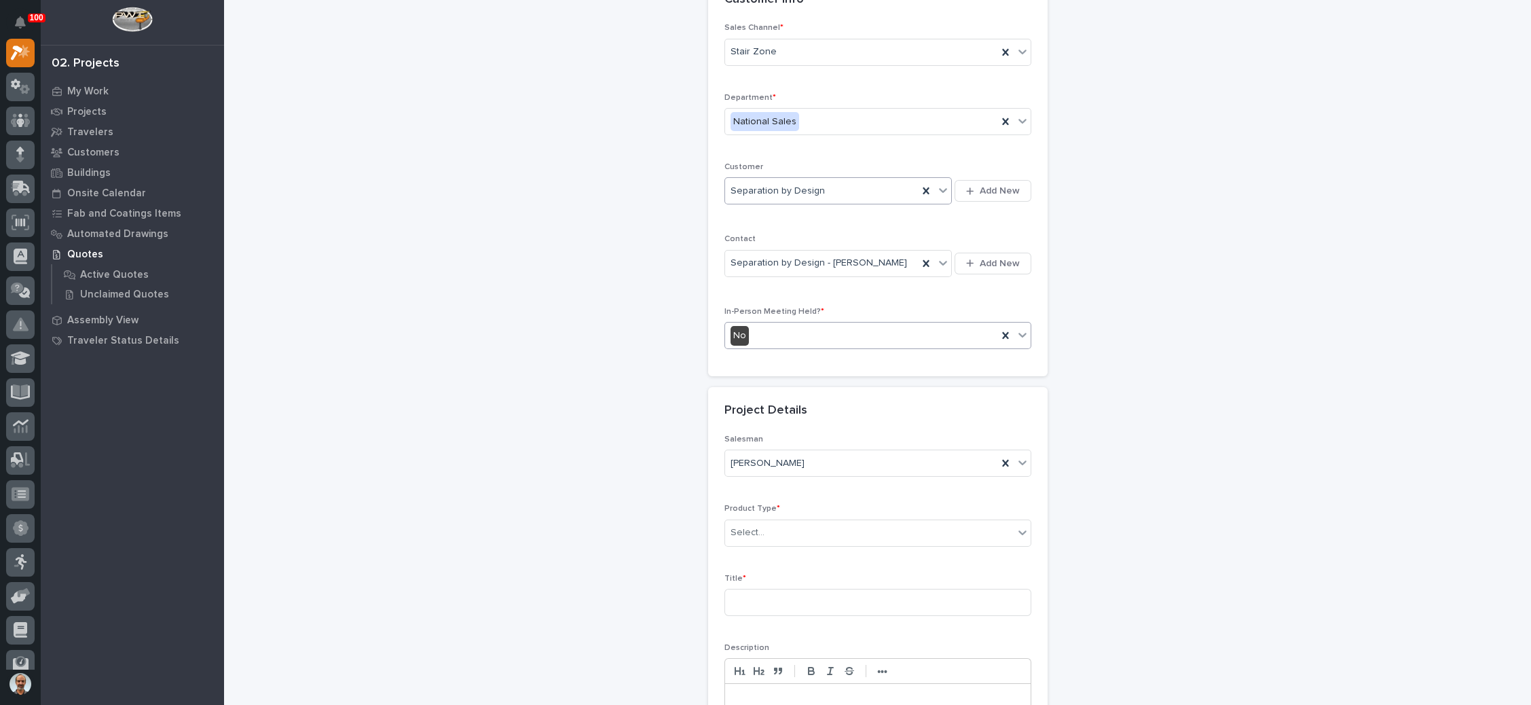
scroll to position [204, 0]
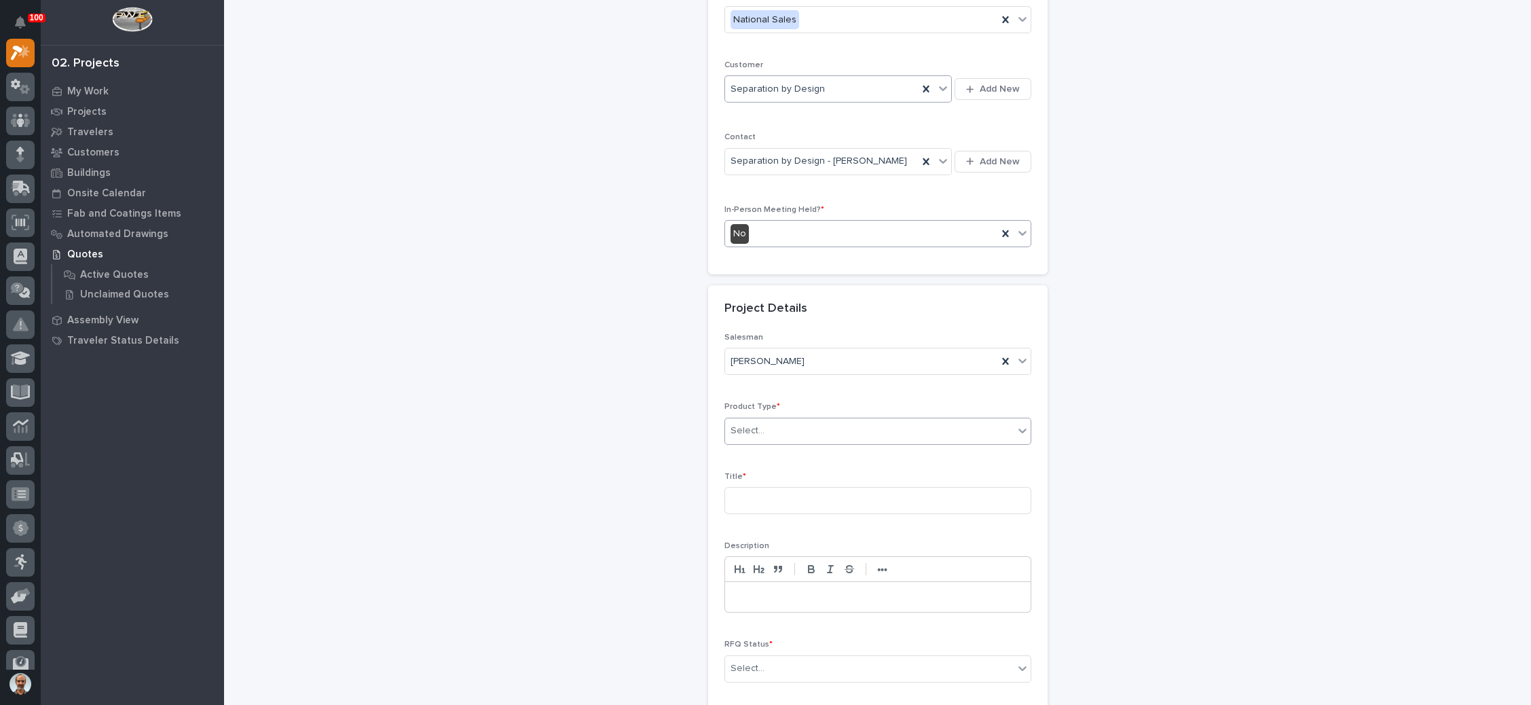
click at [819, 425] on div "Select..." at bounding box center [869, 431] width 289 height 22
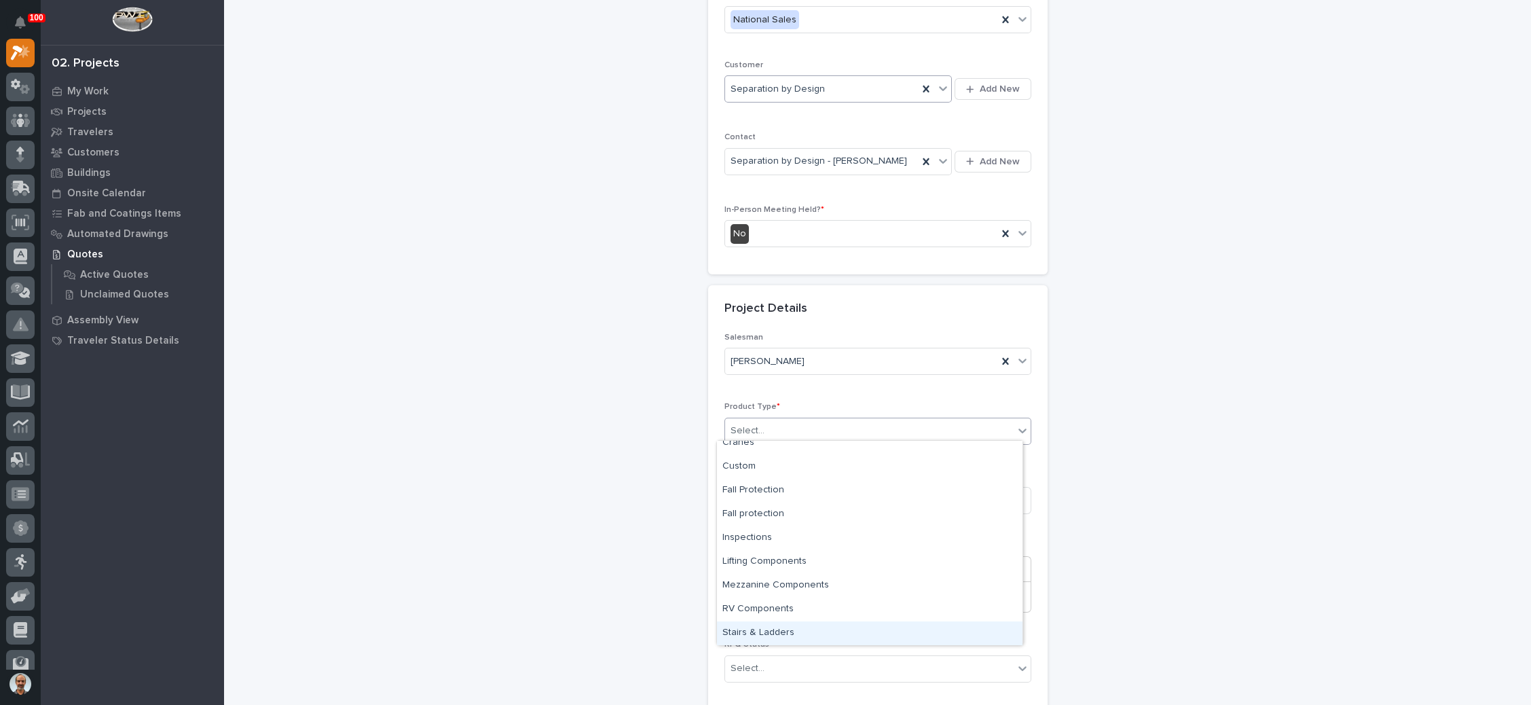
click at [774, 633] on div "Stairs & Ladders" at bounding box center [869, 633] width 305 height 24
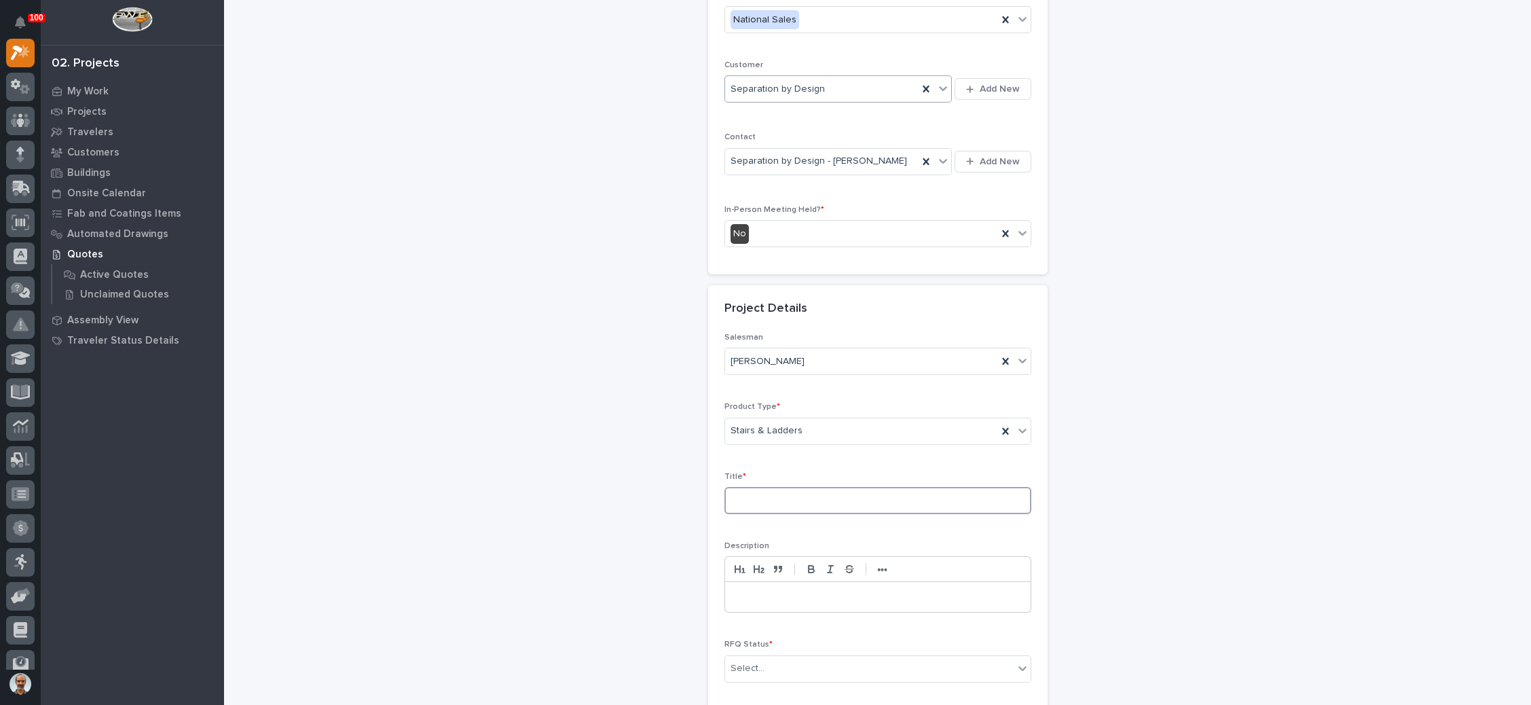
click at [788, 498] on input at bounding box center [877, 500] width 307 height 27
type input "(6) Crossovers- Fontana"
click at [802, 657] on div "Select..." at bounding box center [869, 668] width 289 height 22
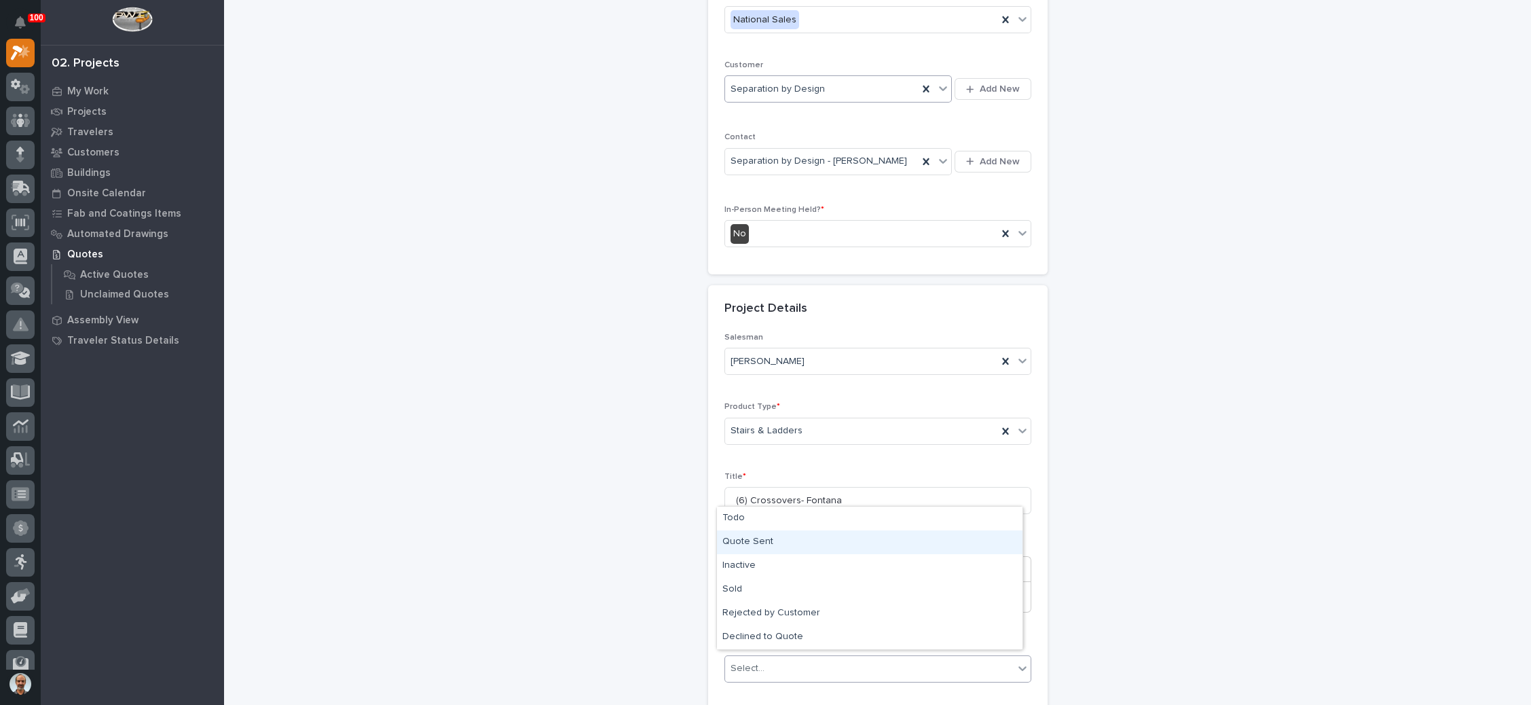
click at [750, 534] on div "Quote Sent" at bounding box center [869, 542] width 305 height 24
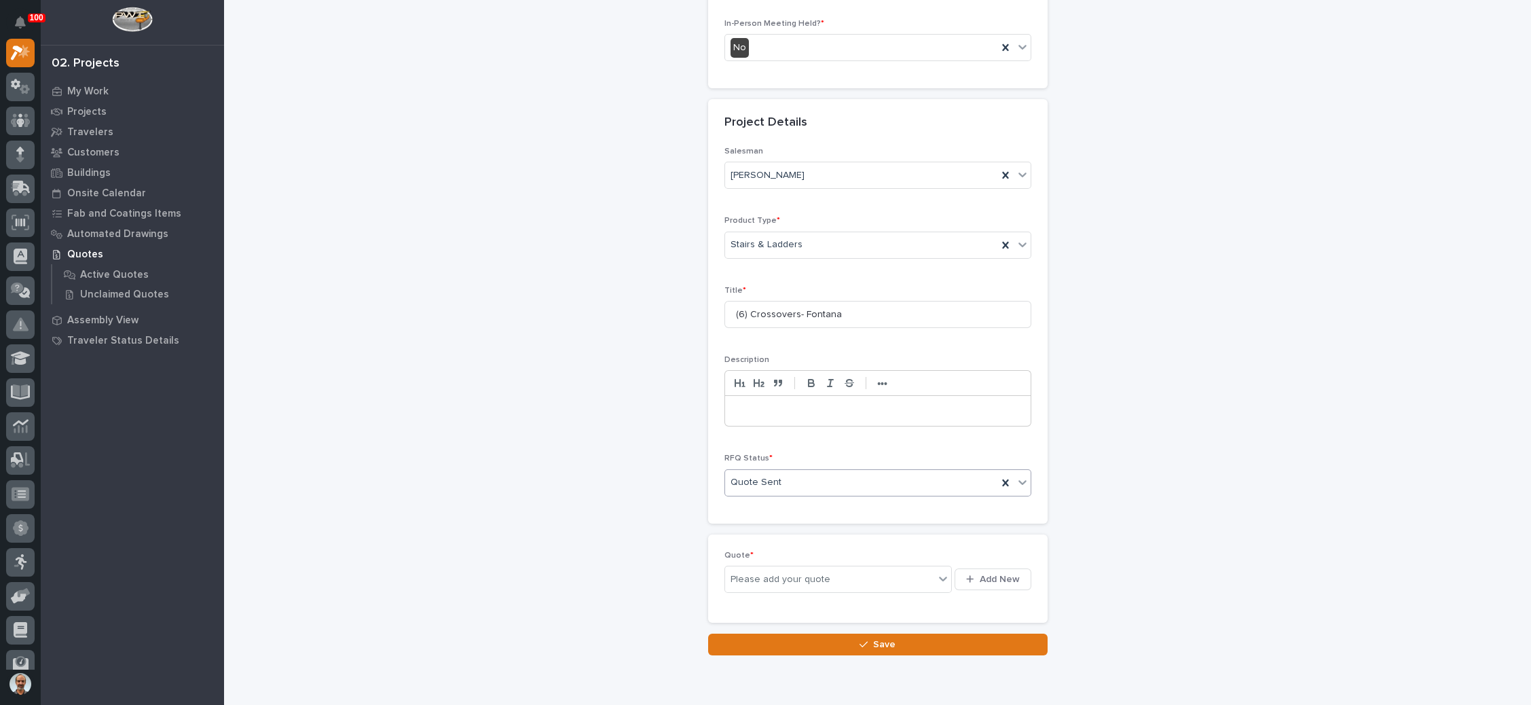
scroll to position [440, 0]
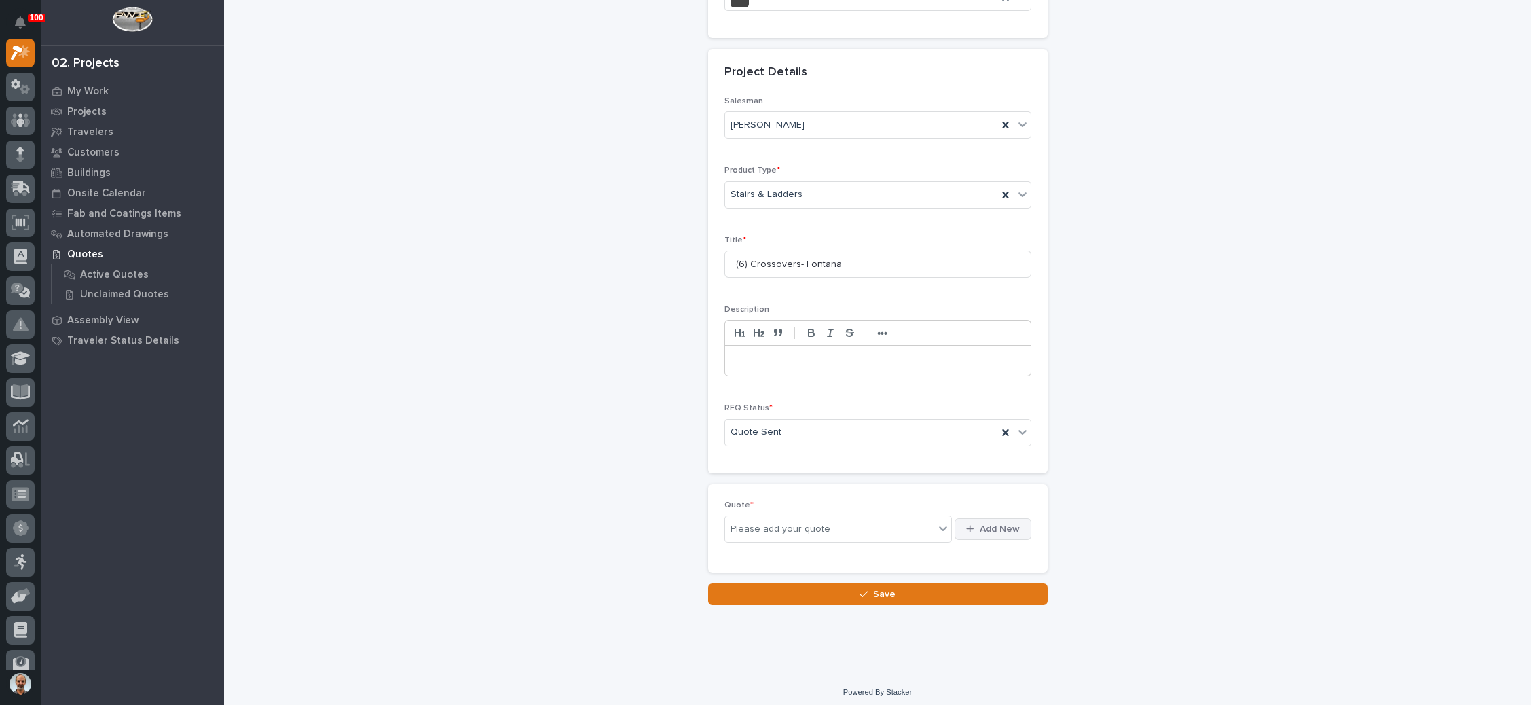
click at [970, 524] on div "button" at bounding box center [972, 528] width 13 height 9
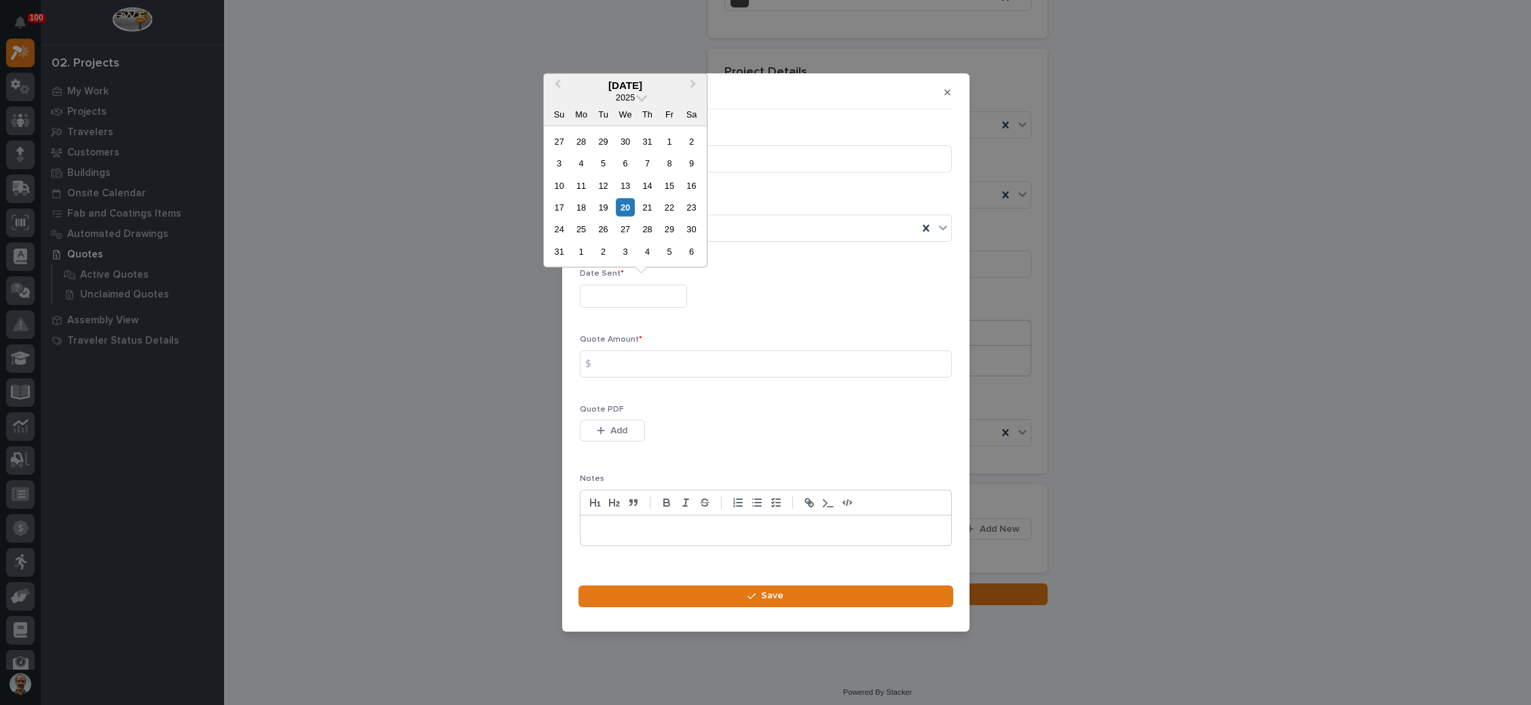
click at [635, 298] on input "text" at bounding box center [633, 296] width 107 height 24
click at [626, 206] on div "20" at bounding box center [625, 207] width 18 height 18
type input "**********"
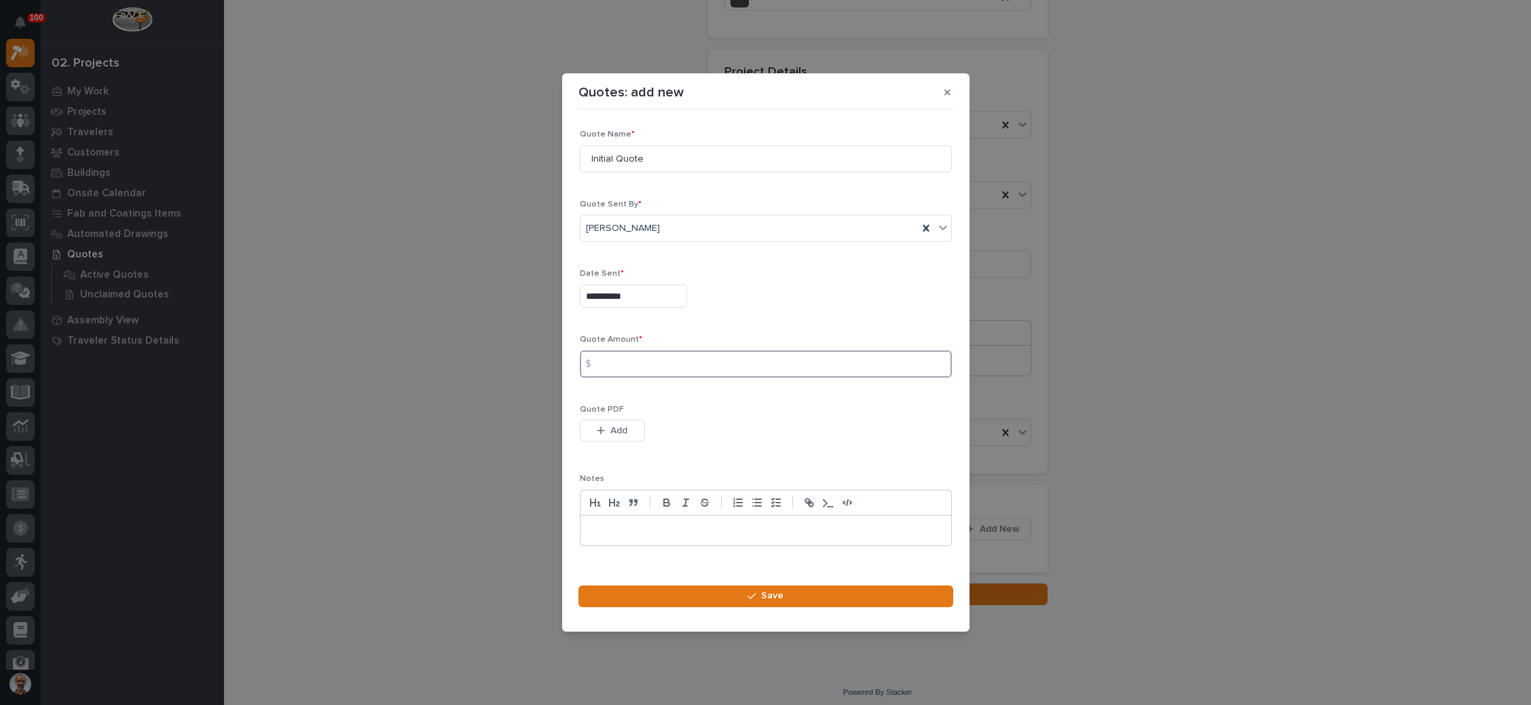
click at [641, 354] on input at bounding box center [766, 363] width 372 height 27
type input "33225"
click at [624, 423] on button "Add" at bounding box center [612, 431] width 65 height 22
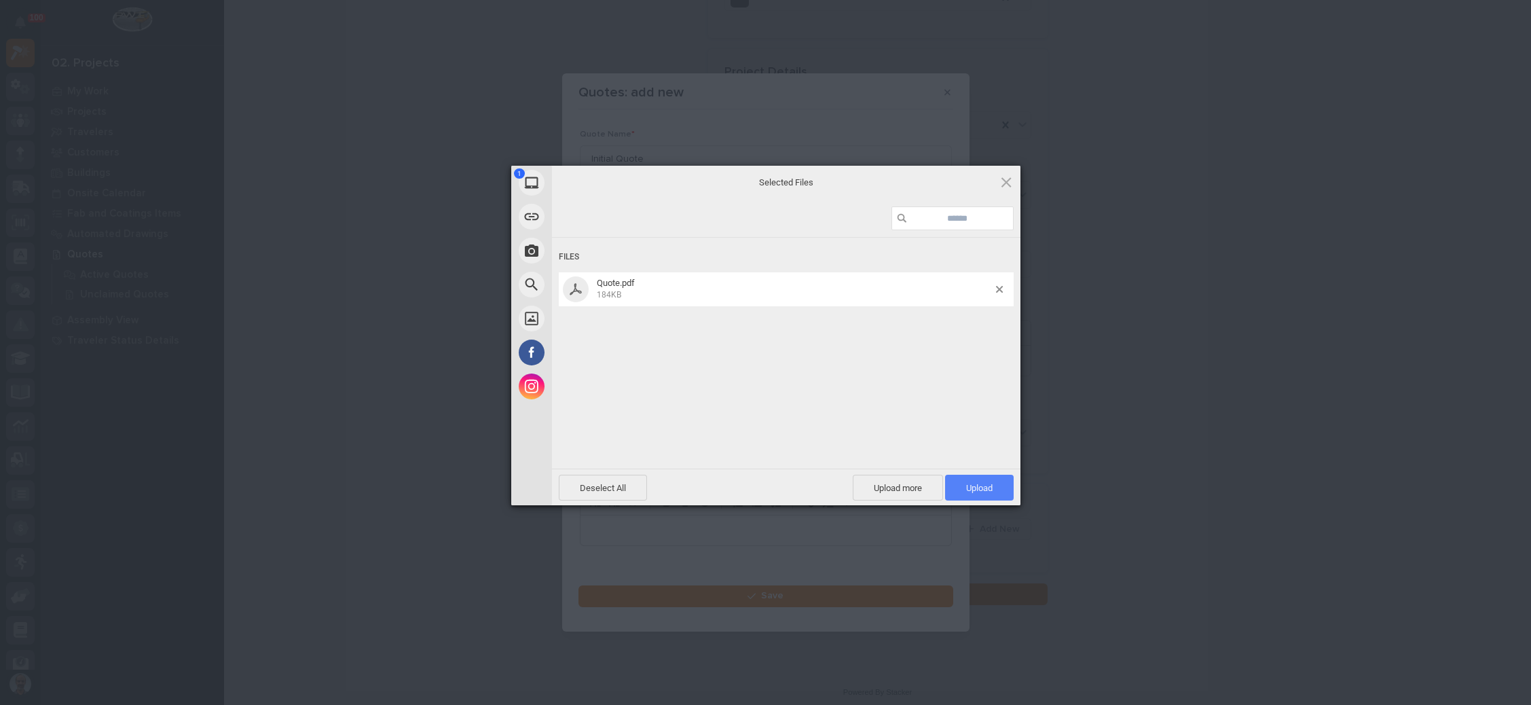
click at [981, 477] on span "Upload 1" at bounding box center [979, 488] width 69 height 26
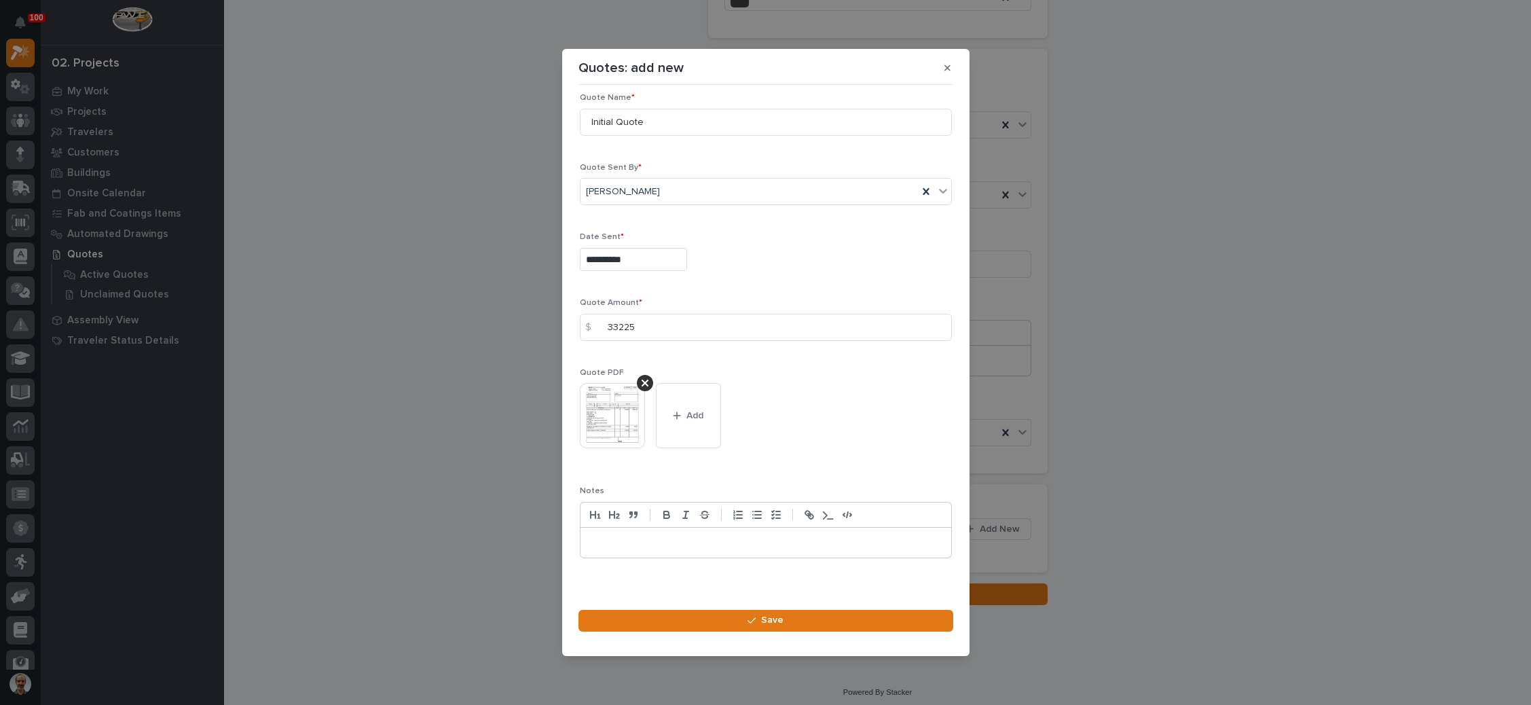
scroll to position [19, 0]
click at [766, 618] on span "Save" at bounding box center [772, 620] width 22 height 12
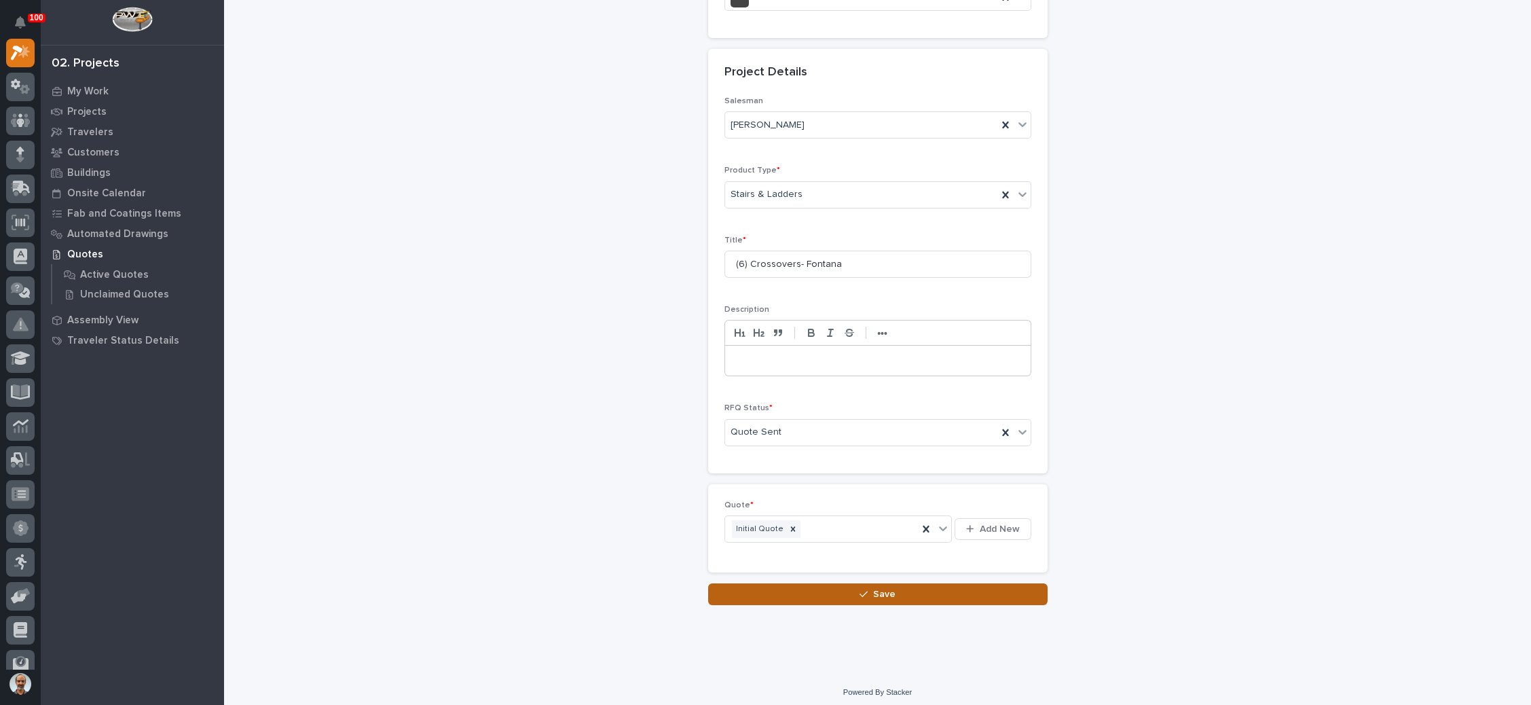
click at [864, 589] on div "button" at bounding box center [866, 594] width 14 height 10
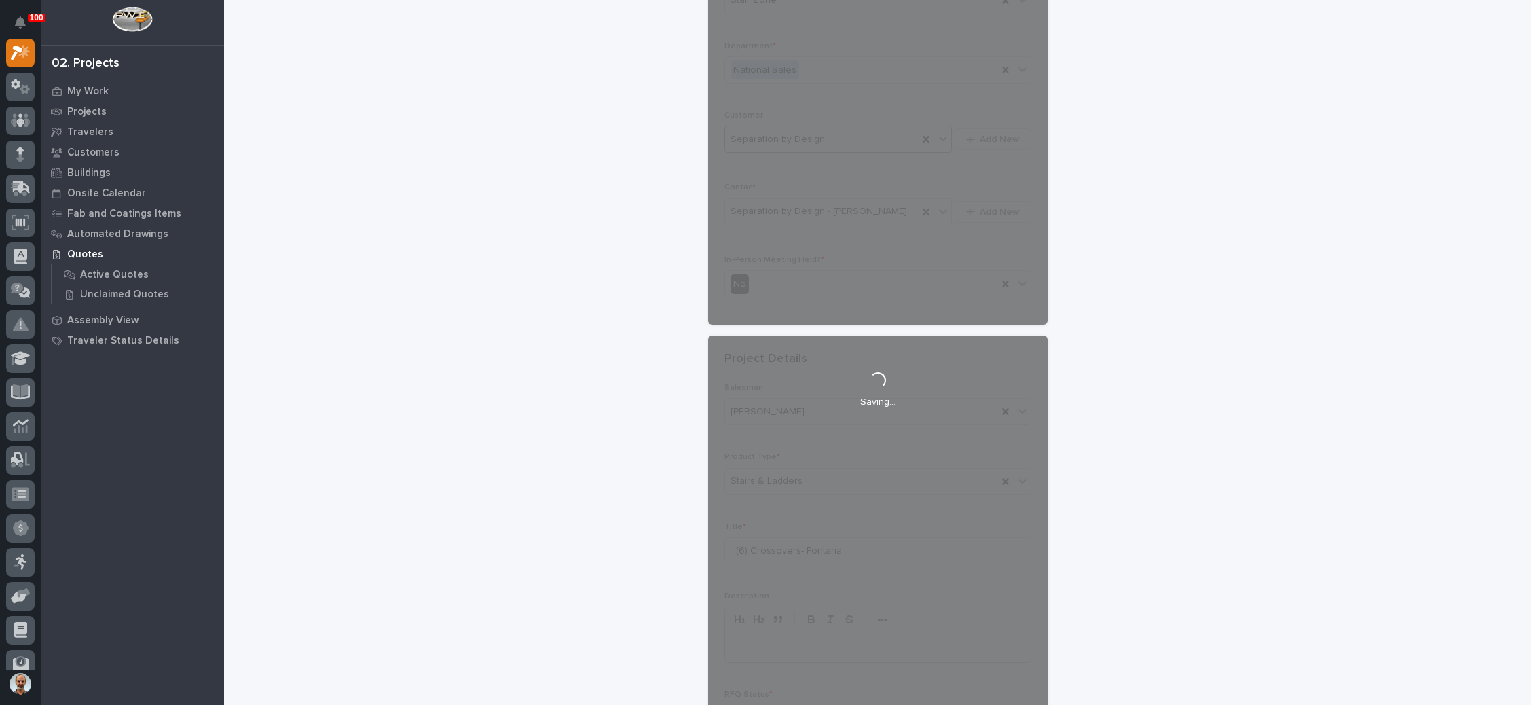
scroll to position [134, 0]
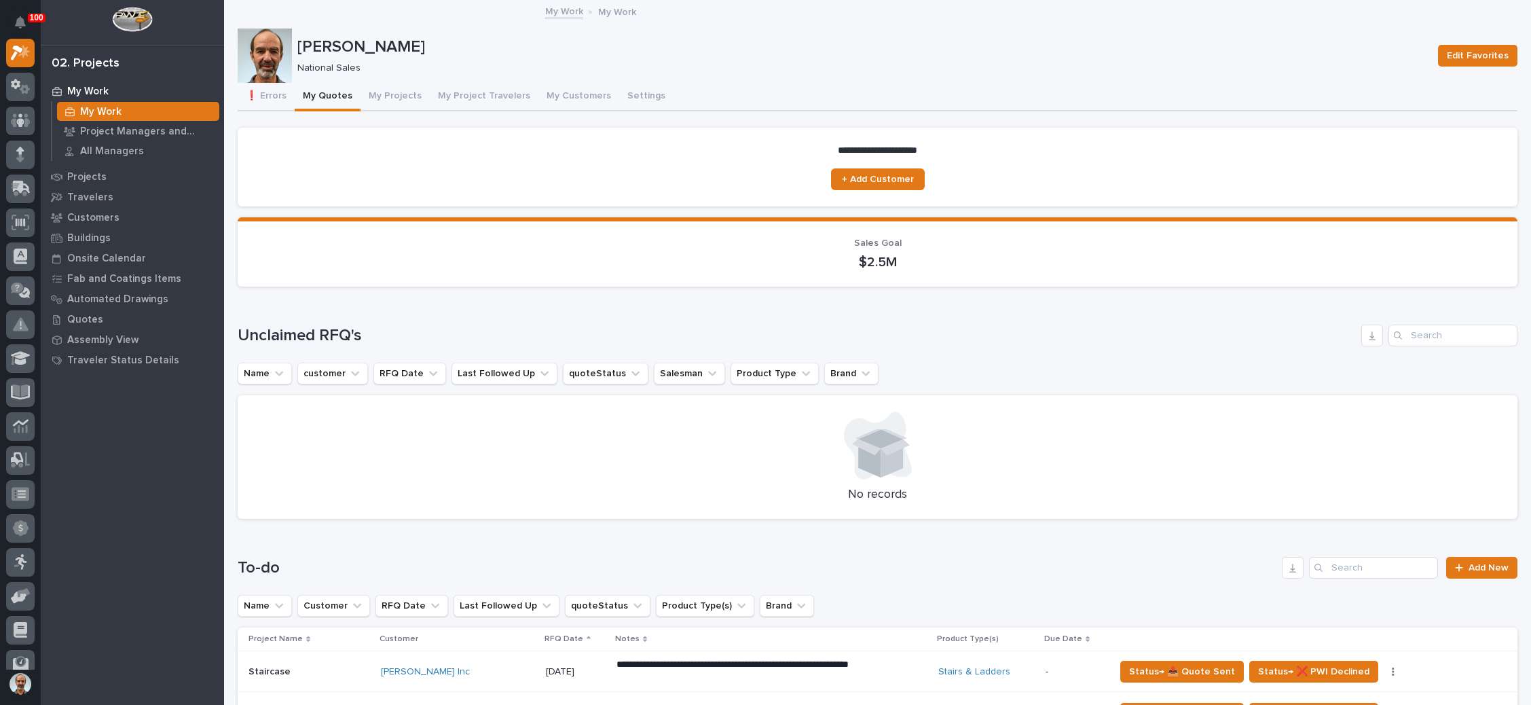
scroll to position [305, 0]
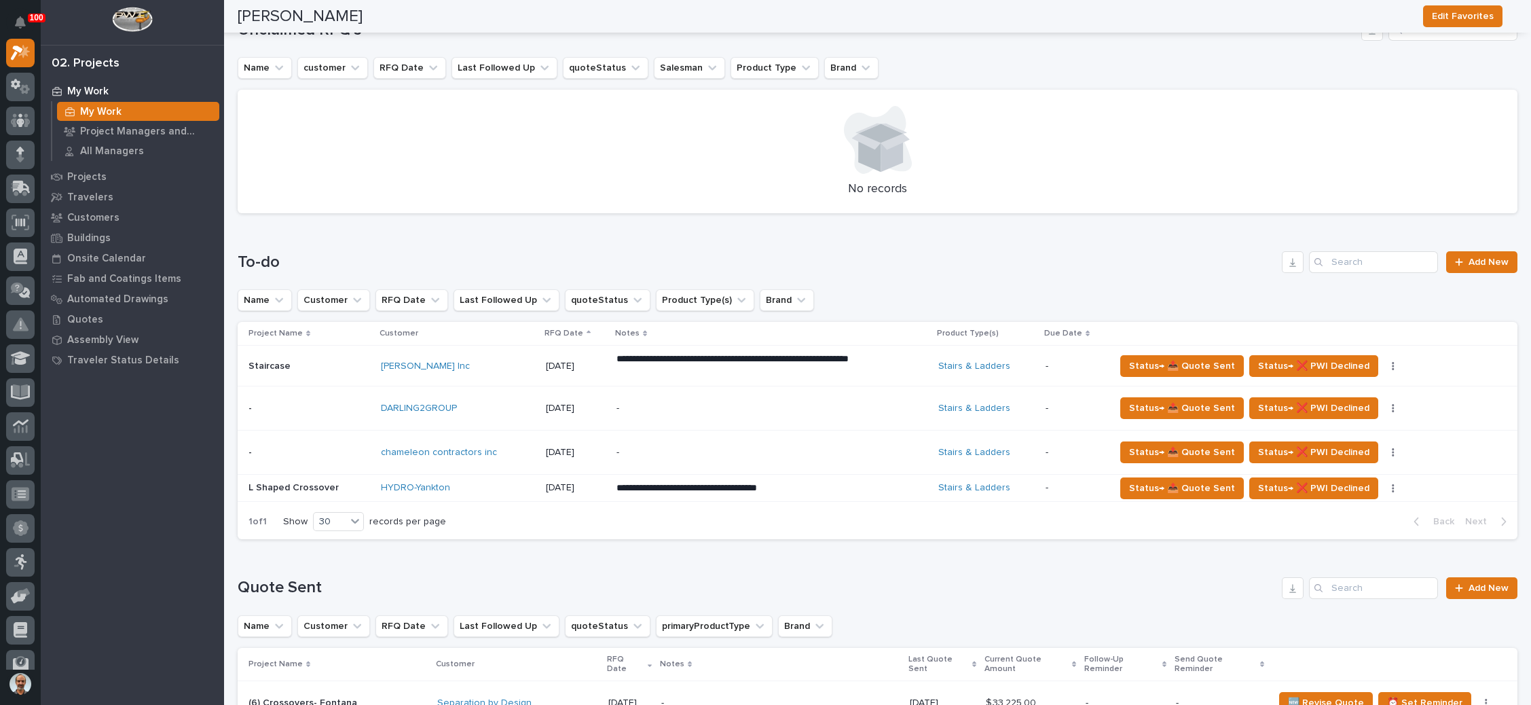
click at [840, 379] on p "**********" at bounding box center [735, 365] width 238 height 27
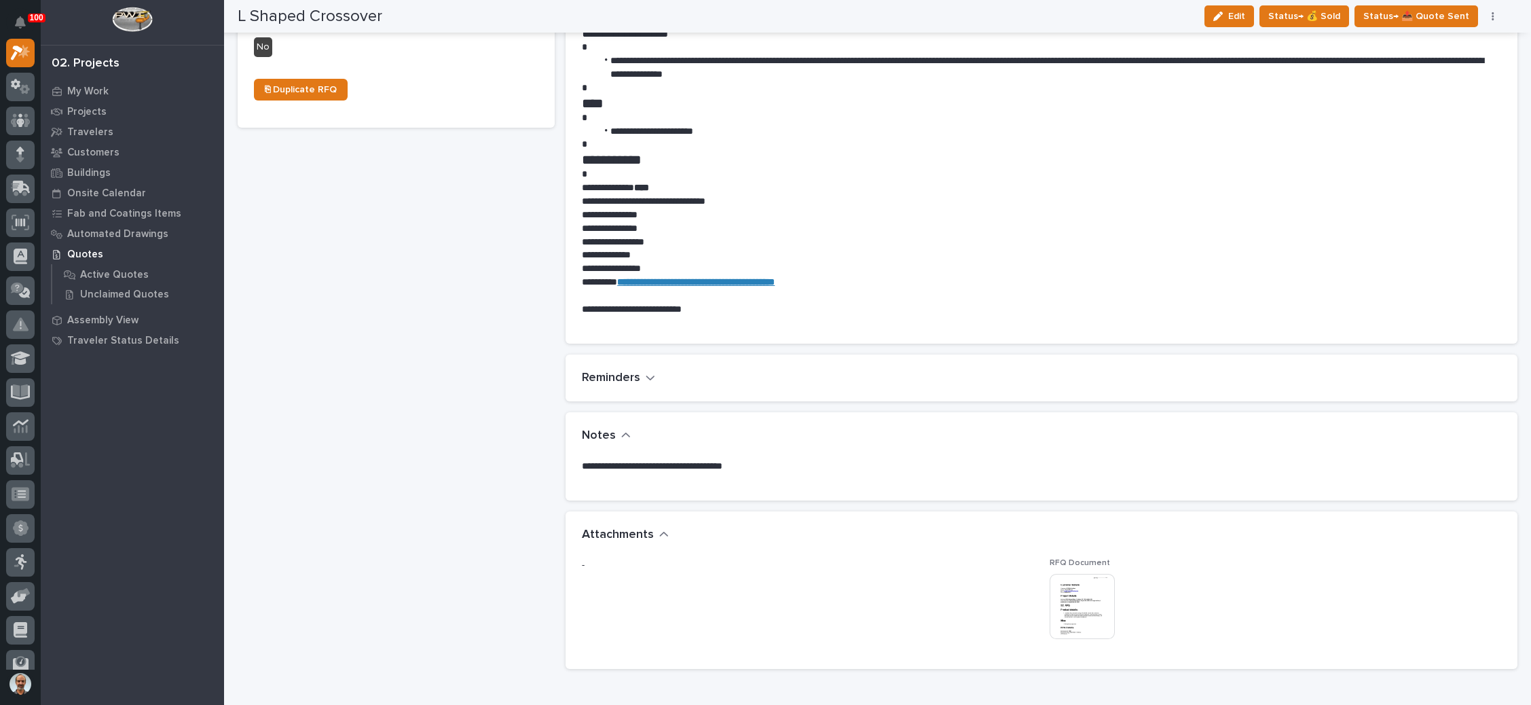
scroll to position [611, 0]
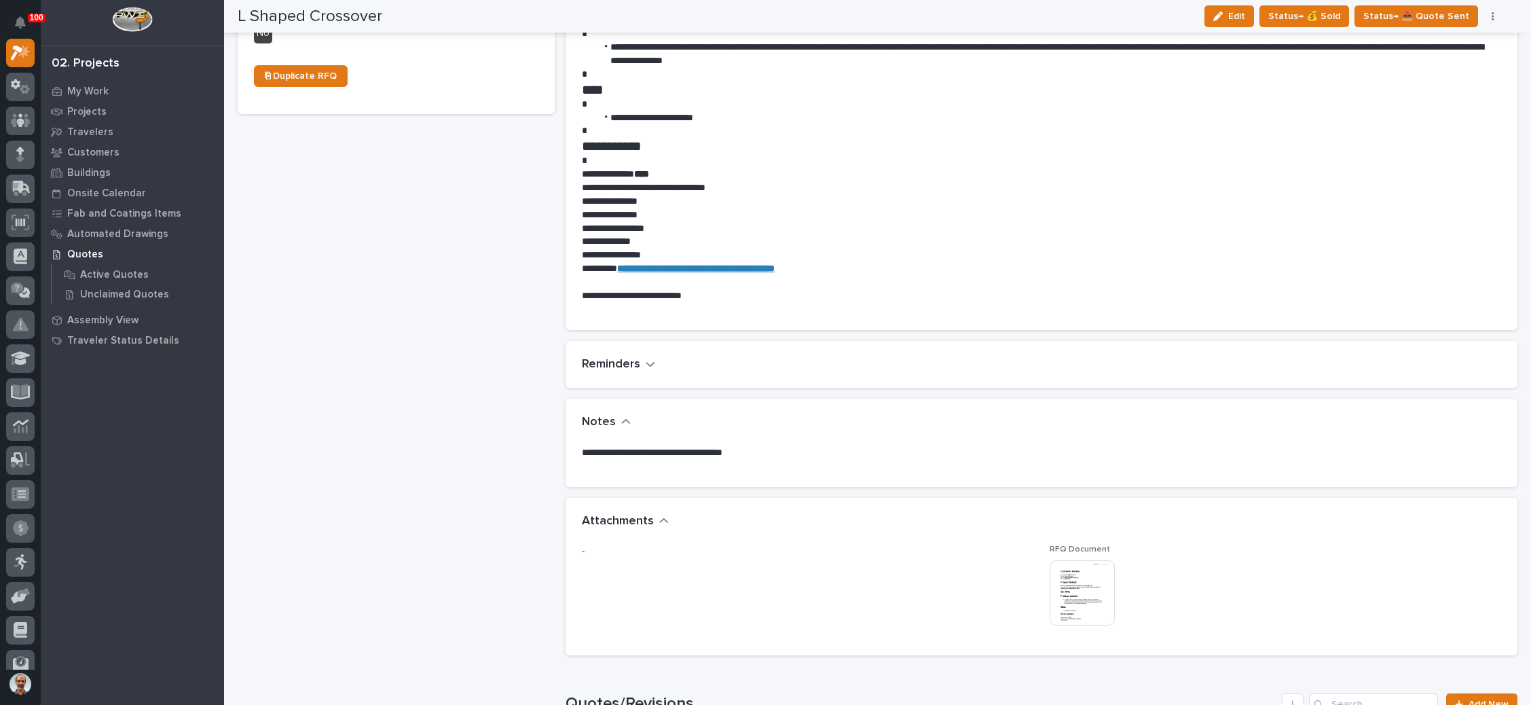
click at [1070, 585] on img at bounding box center [1082, 592] width 65 height 65
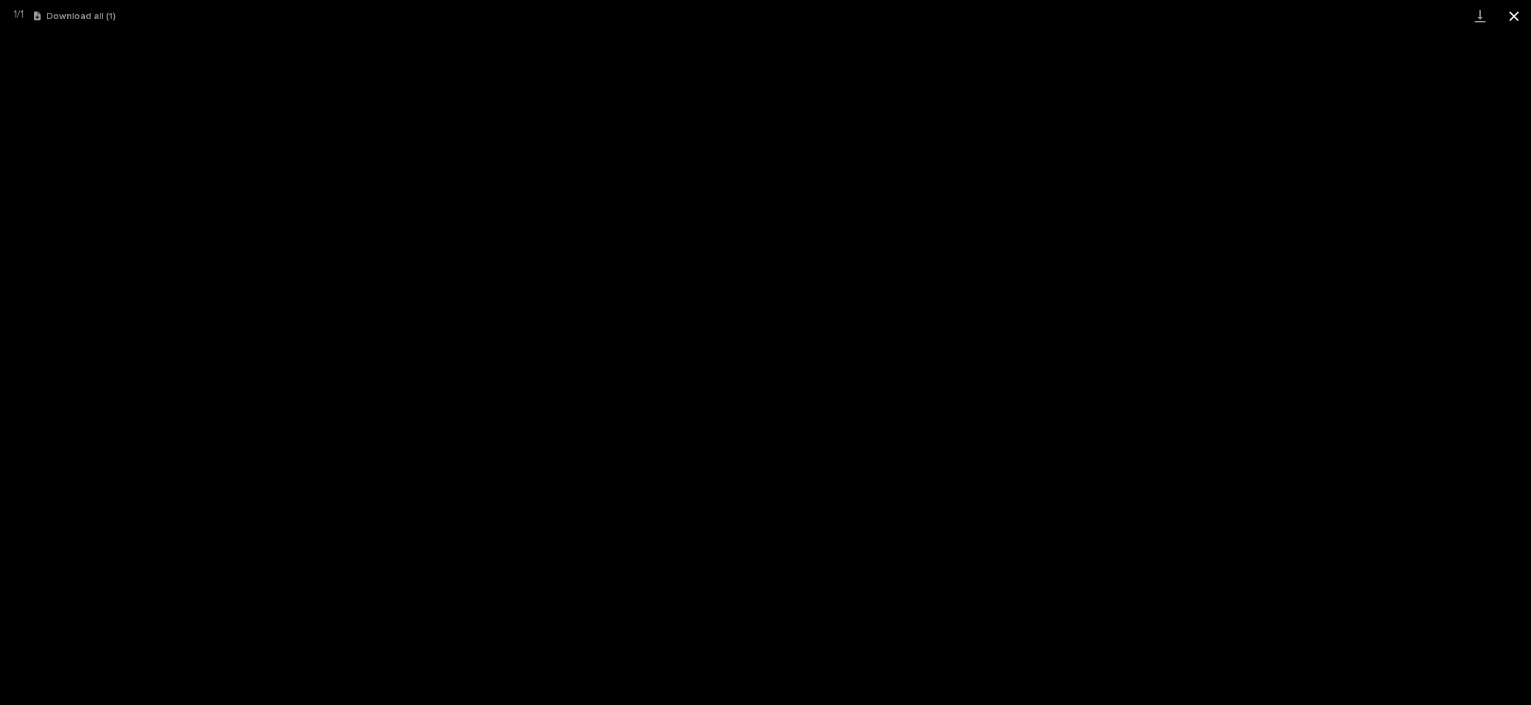
click at [1513, 18] on button "Close gallery" at bounding box center [1514, 16] width 34 height 32
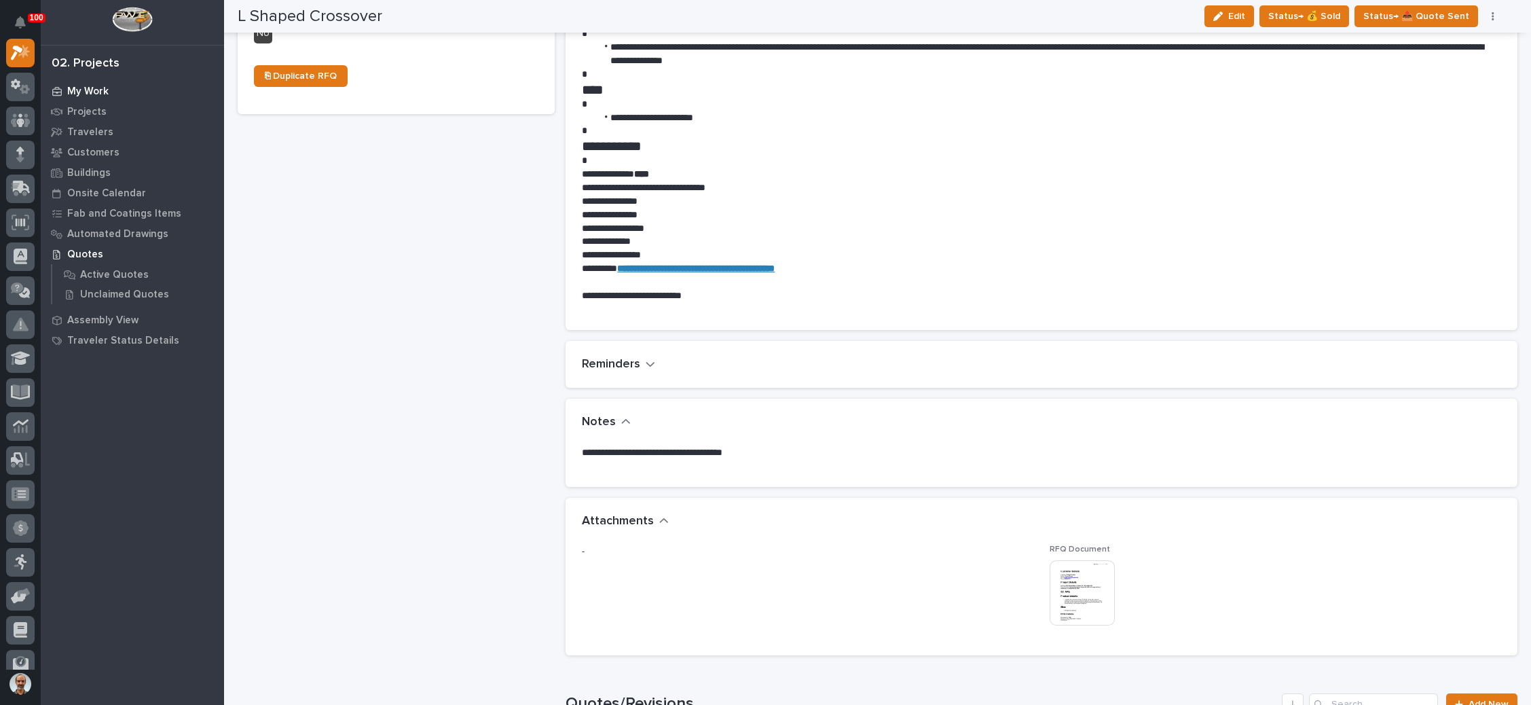
click at [113, 87] on div "My Work" at bounding box center [132, 90] width 177 height 19
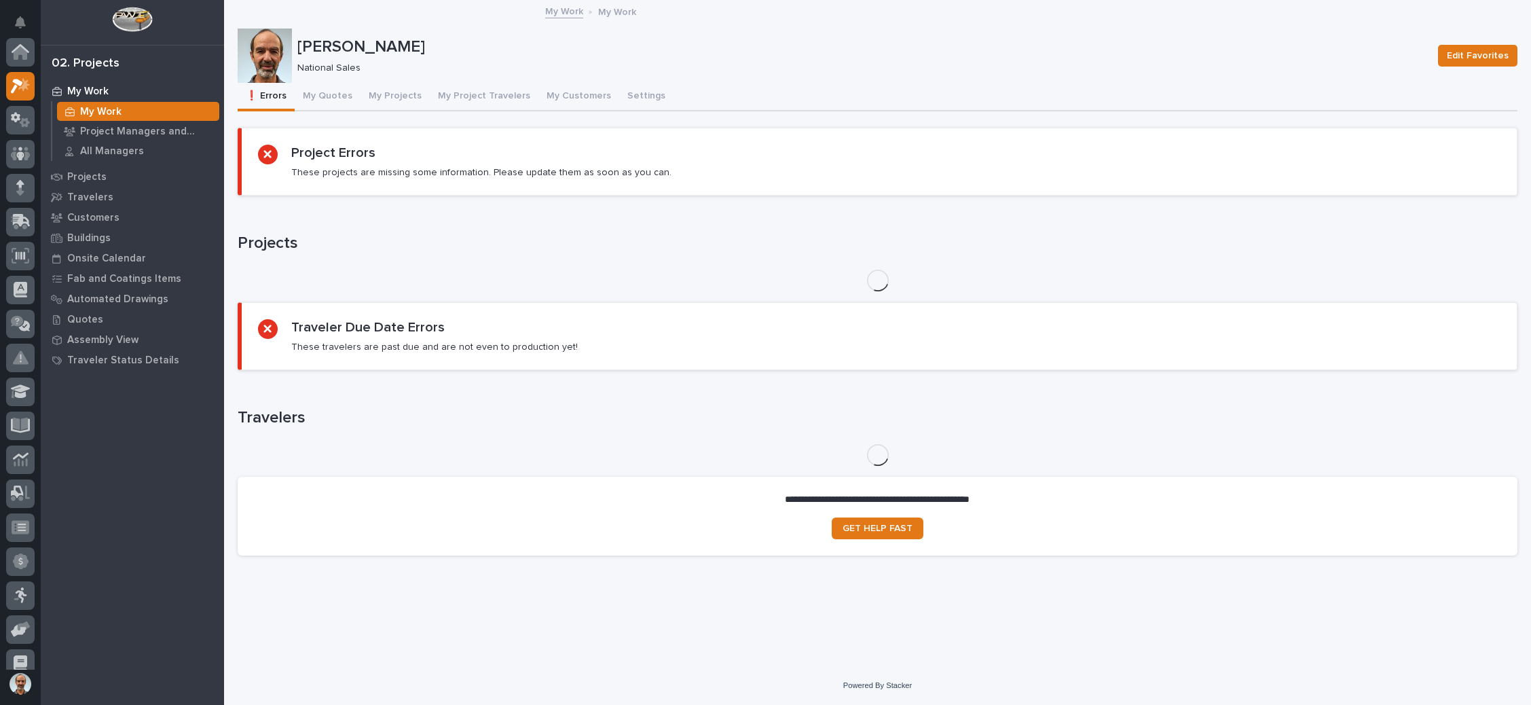
scroll to position [33, 0]
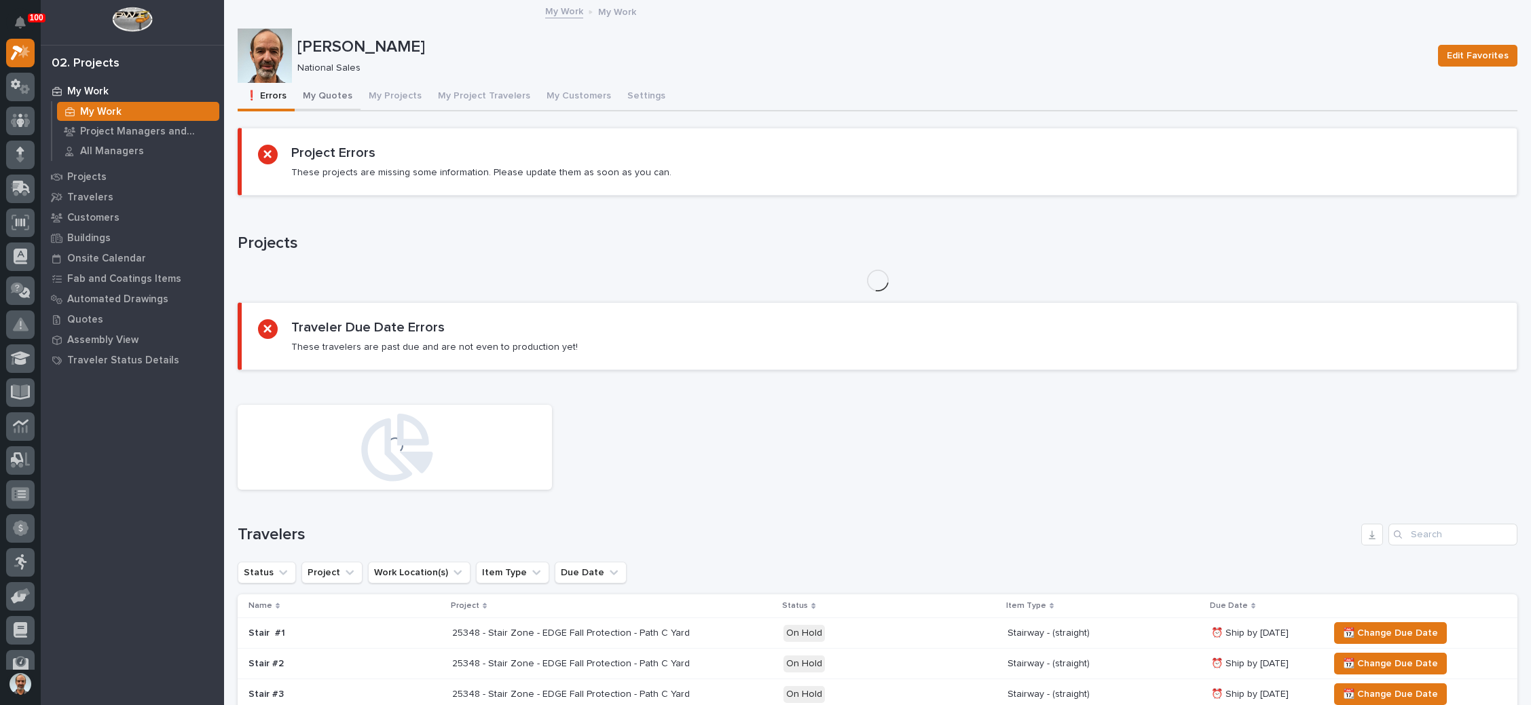
click at [323, 88] on button "My Quotes" at bounding box center [328, 97] width 66 height 29
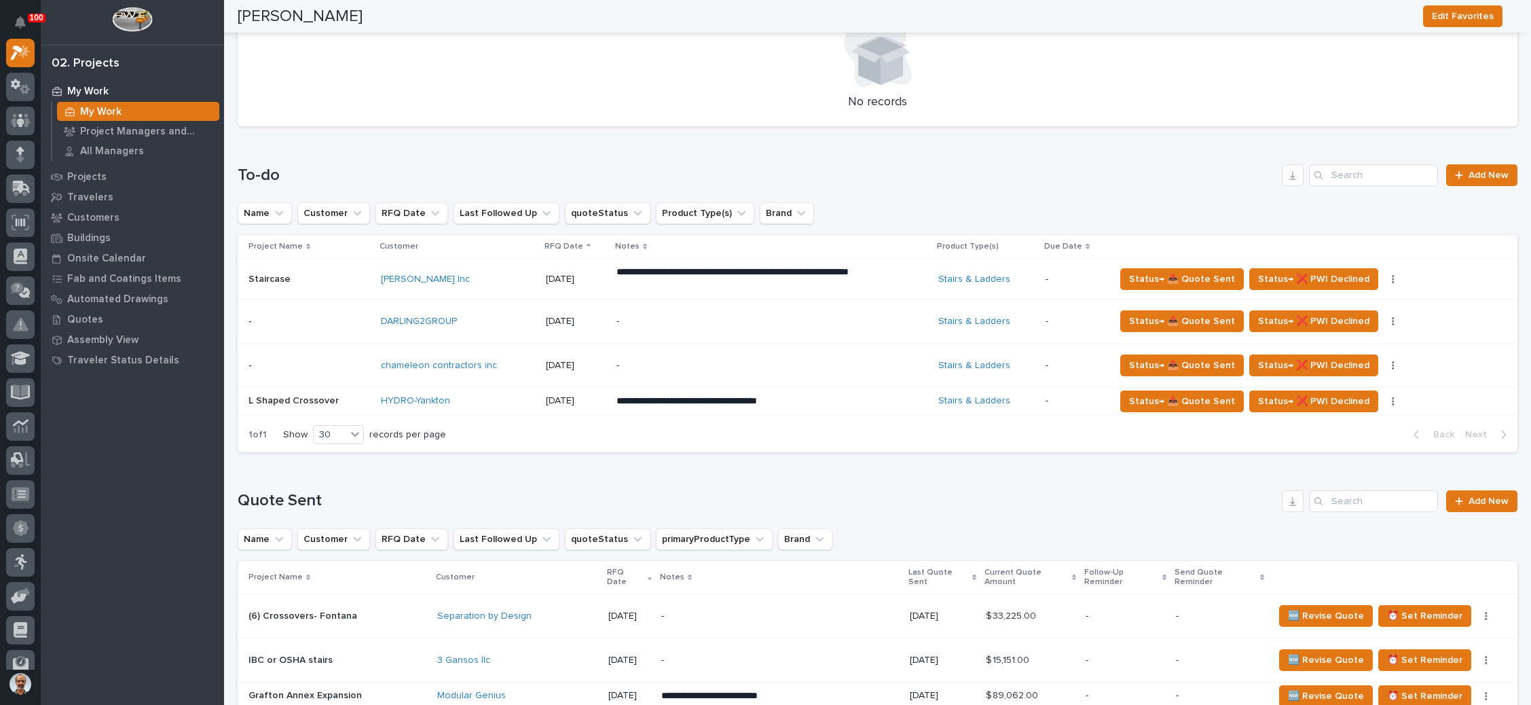
scroll to position [305, 0]
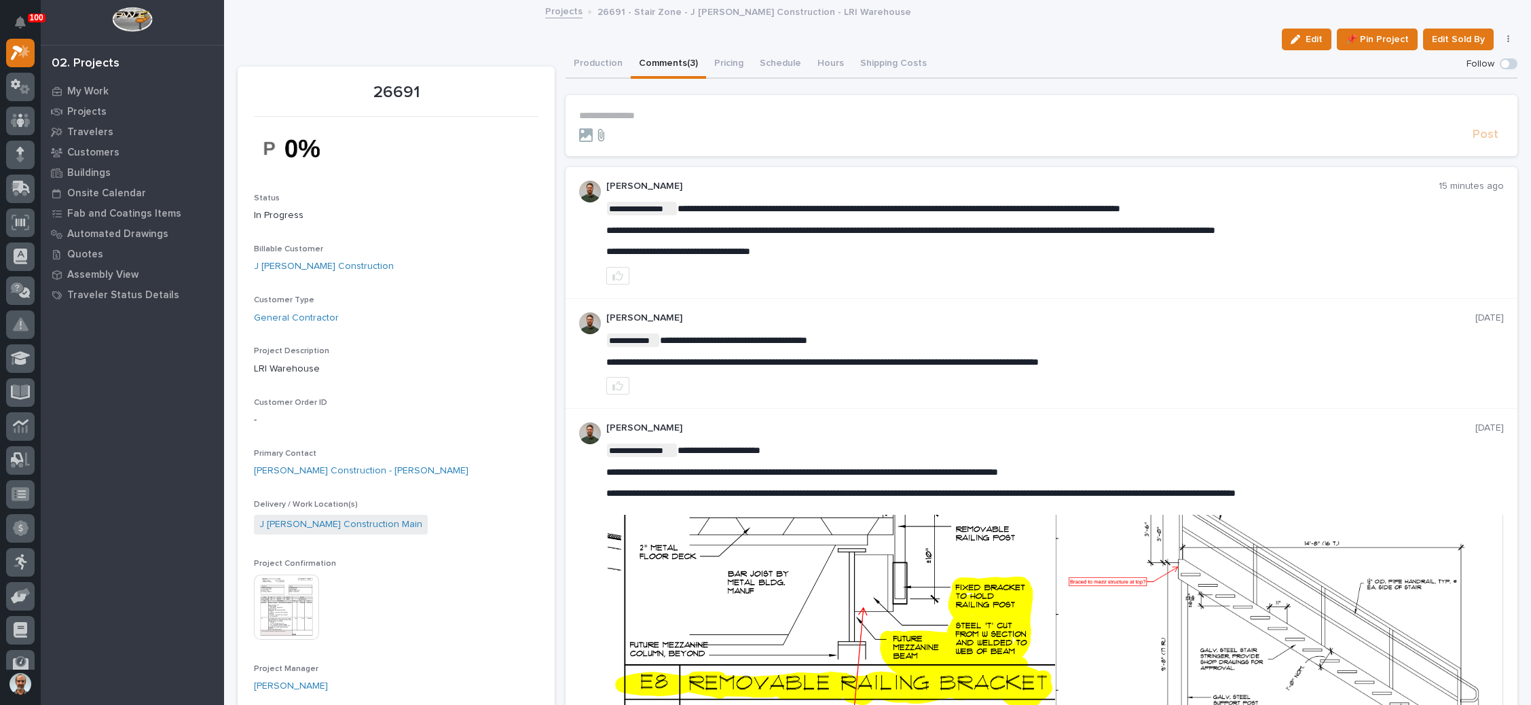
drag, startPoint x: 604, startPoint y: 116, endPoint x: 601, endPoint y: 128, distance: 12.0
click at [604, 116] on p "**********" at bounding box center [1041, 116] width 925 height 12
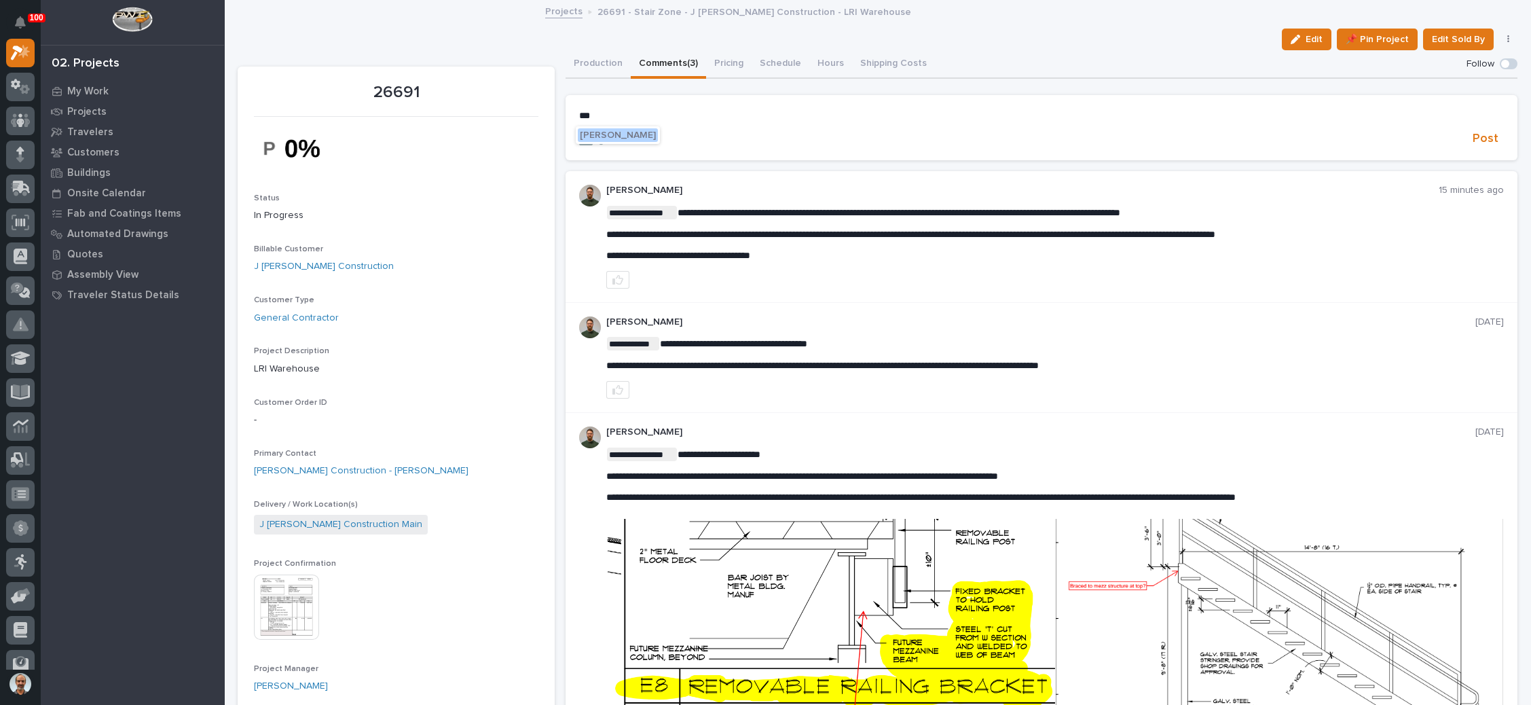
click at [626, 136] on span "Wynne Hochstetler" at bounding box center [618, 135] width 76 height 10
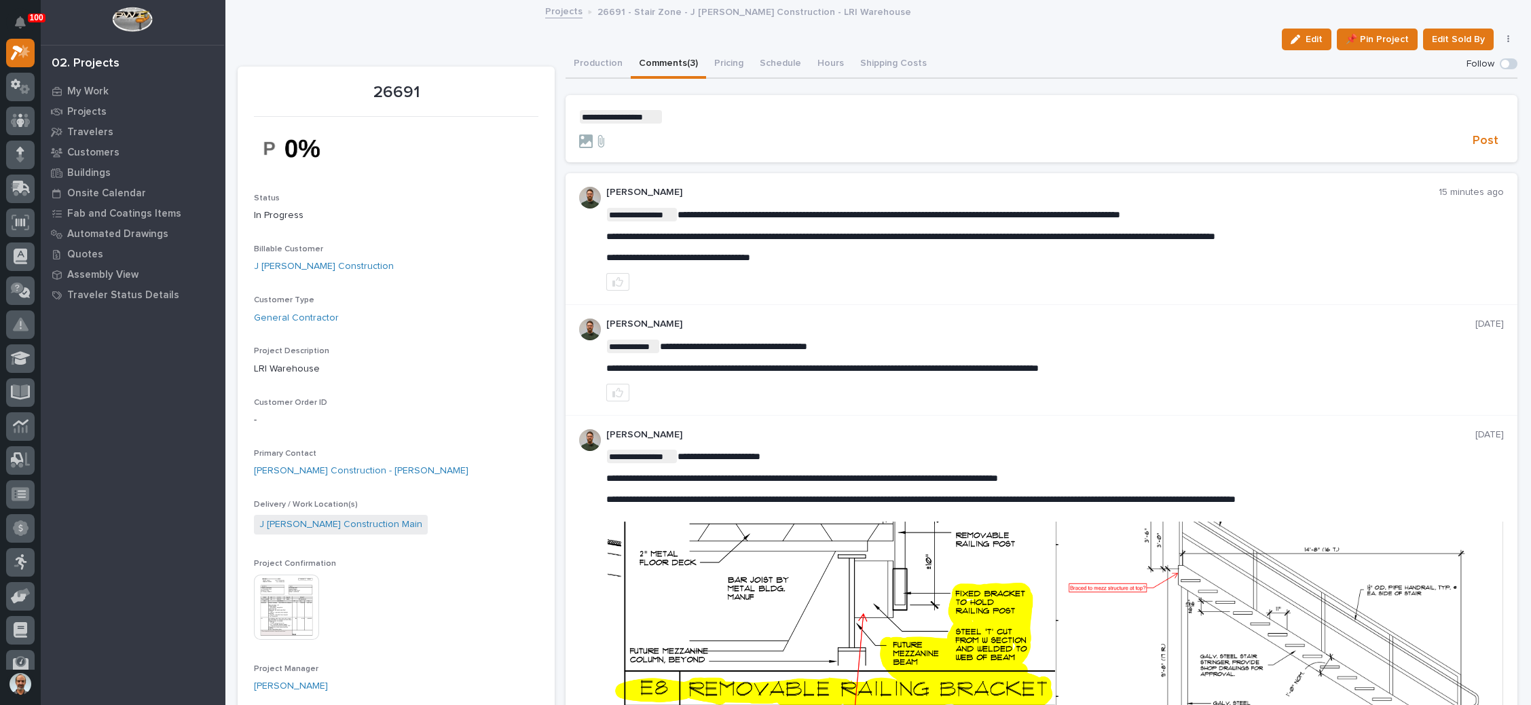
click at [664, 121] on p "**********" at bounding box center [1041, 117] width 925 height 14
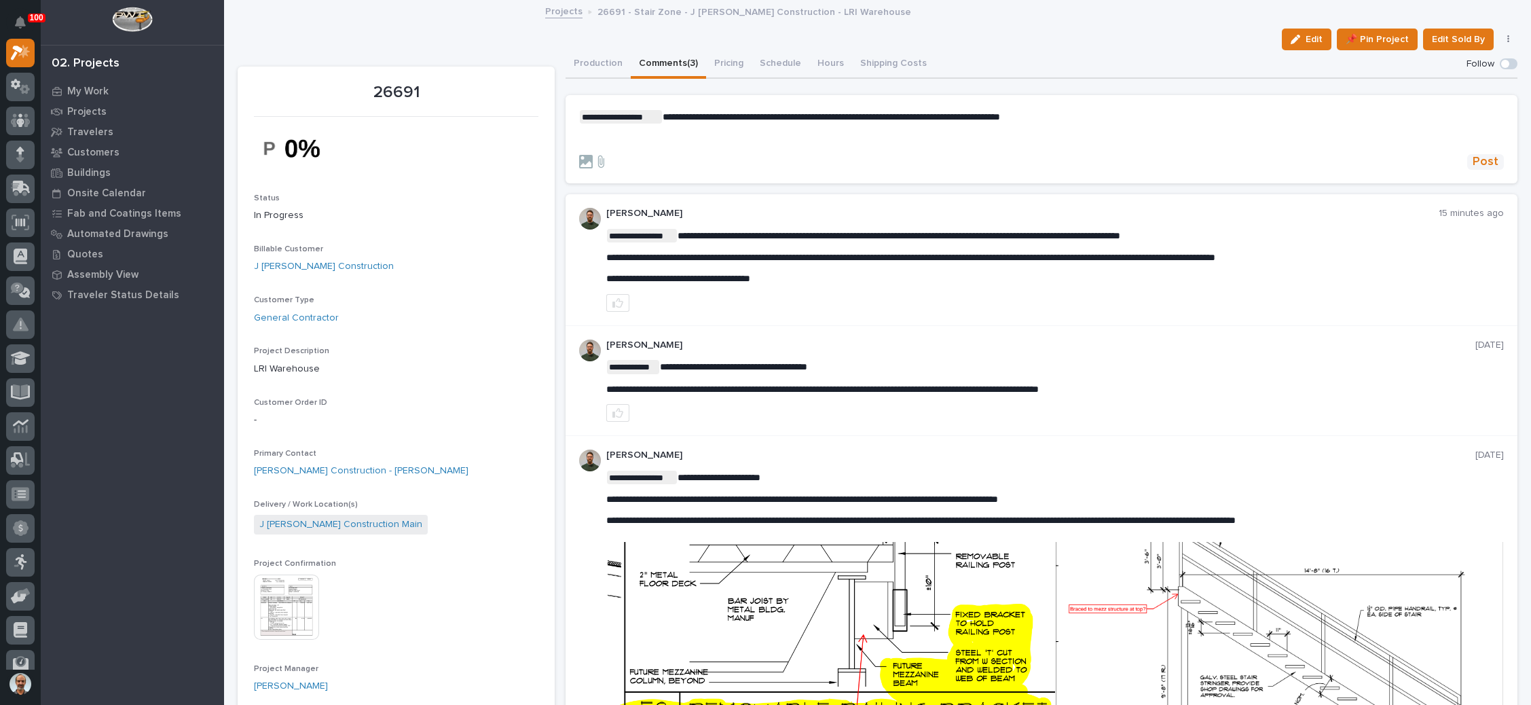
click at [1472, 155] on span "Post" at bounding box center [1485, 162] width 26 height 16
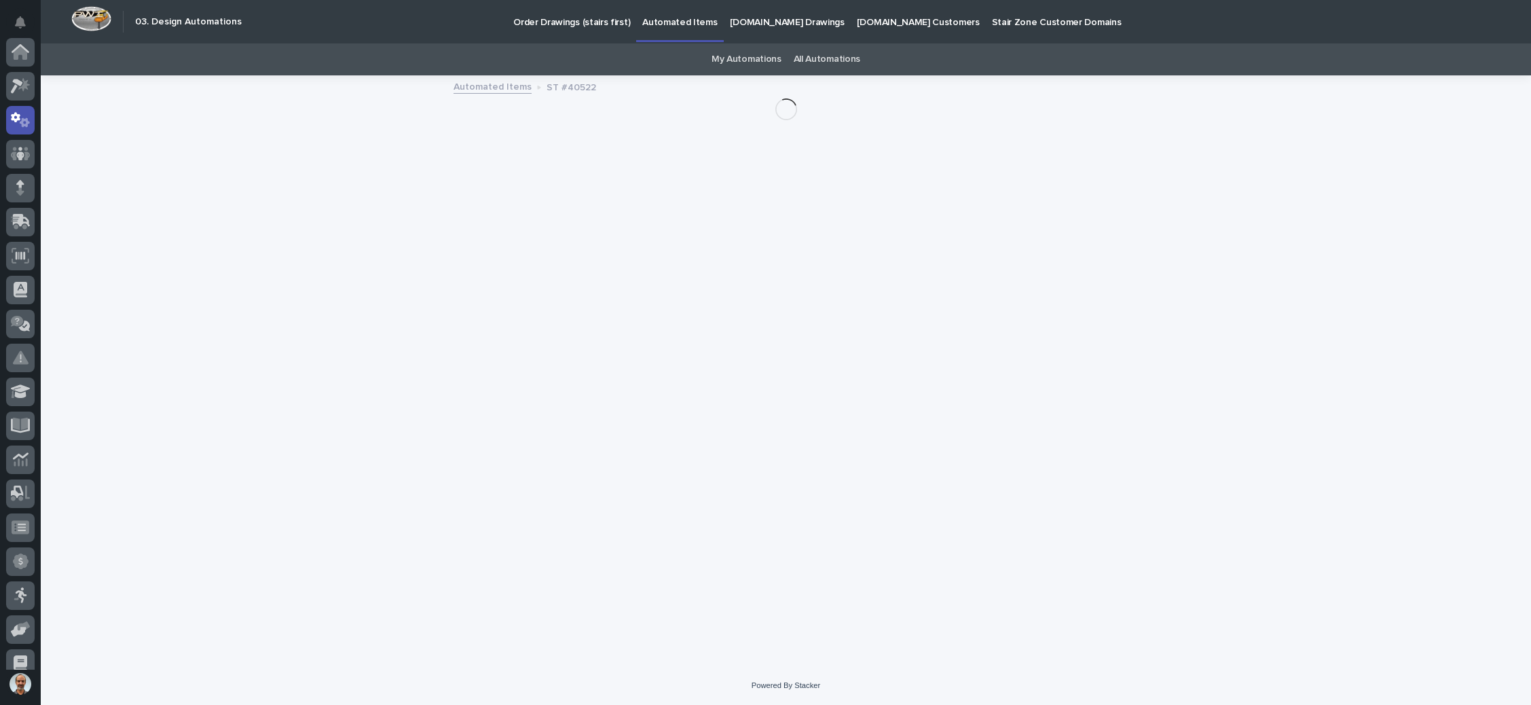
scroll to position [67, 0]
